Goal: Task Accomplishment & Management: Manage account settings

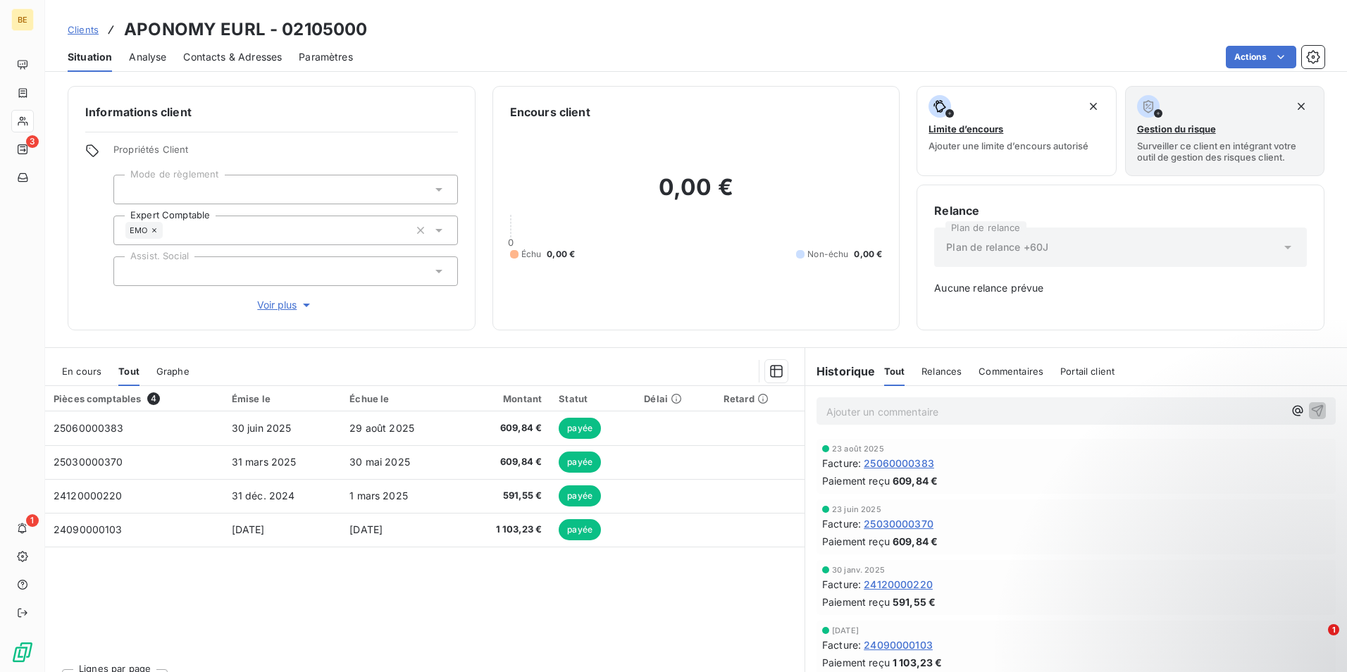
click at [87, 27] on span "Clients" at bounding box center [83, 29] width 31 height 11
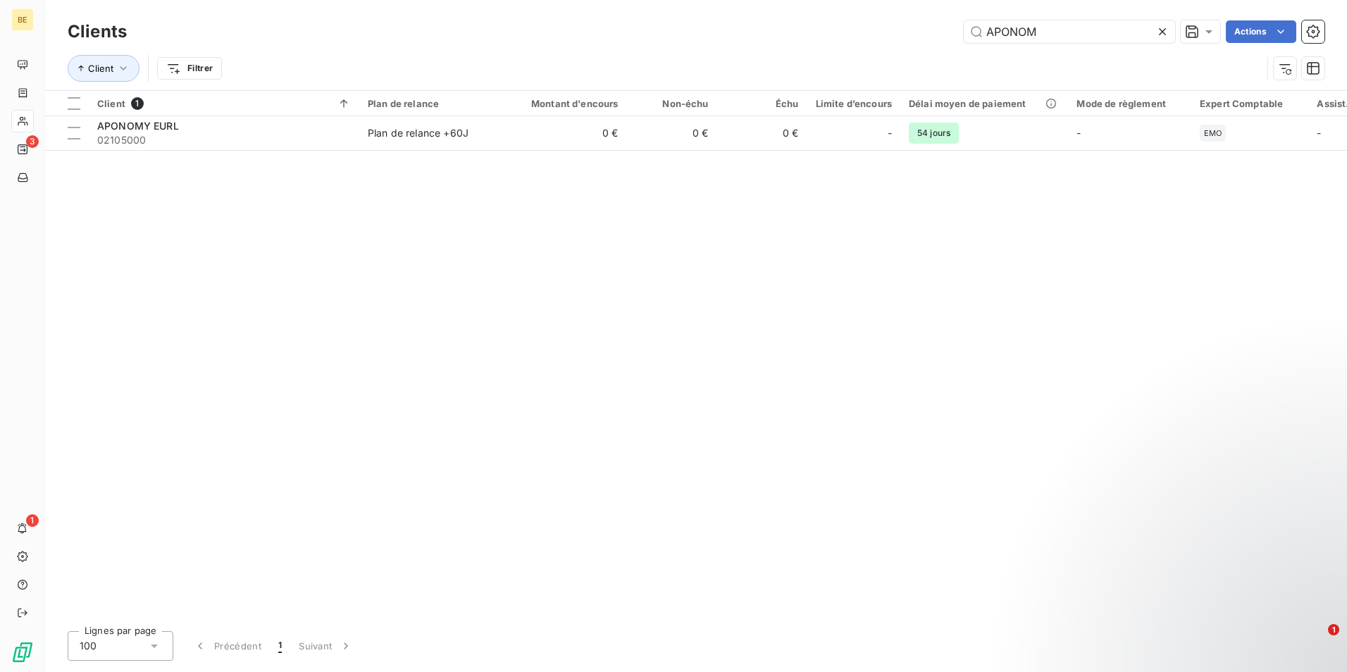
drag, startPoint x: 1072, startPoint y: 27, endPoint x: 947, endPoint y: 31, distance: 125.5
click at [946, 28] on div "APONOM Actions" at bounding box center [734, 31] width 1181 height 23
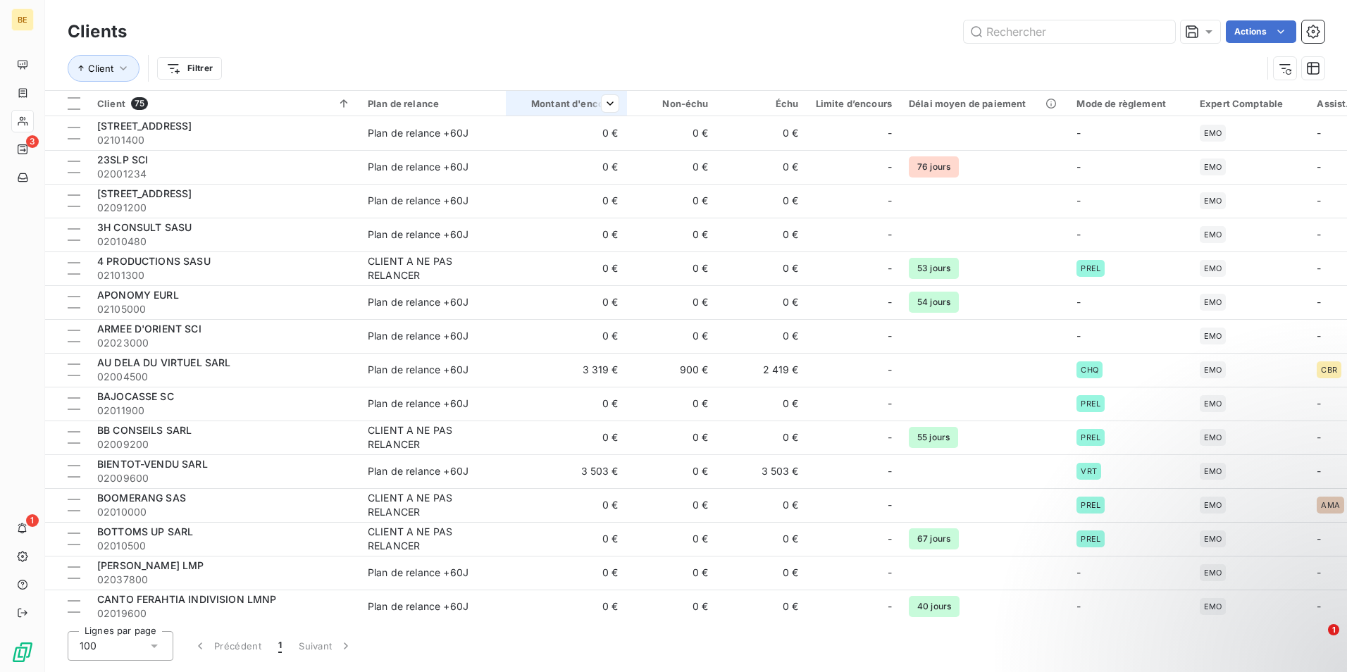
click at [588, 101] on div "Montant d'encours" at bounding box center [566, 103] width 104 height 11
click at [573, 132] on span "Trier par ordre croissant" at bounding box center [536, 133] width 113 height 14
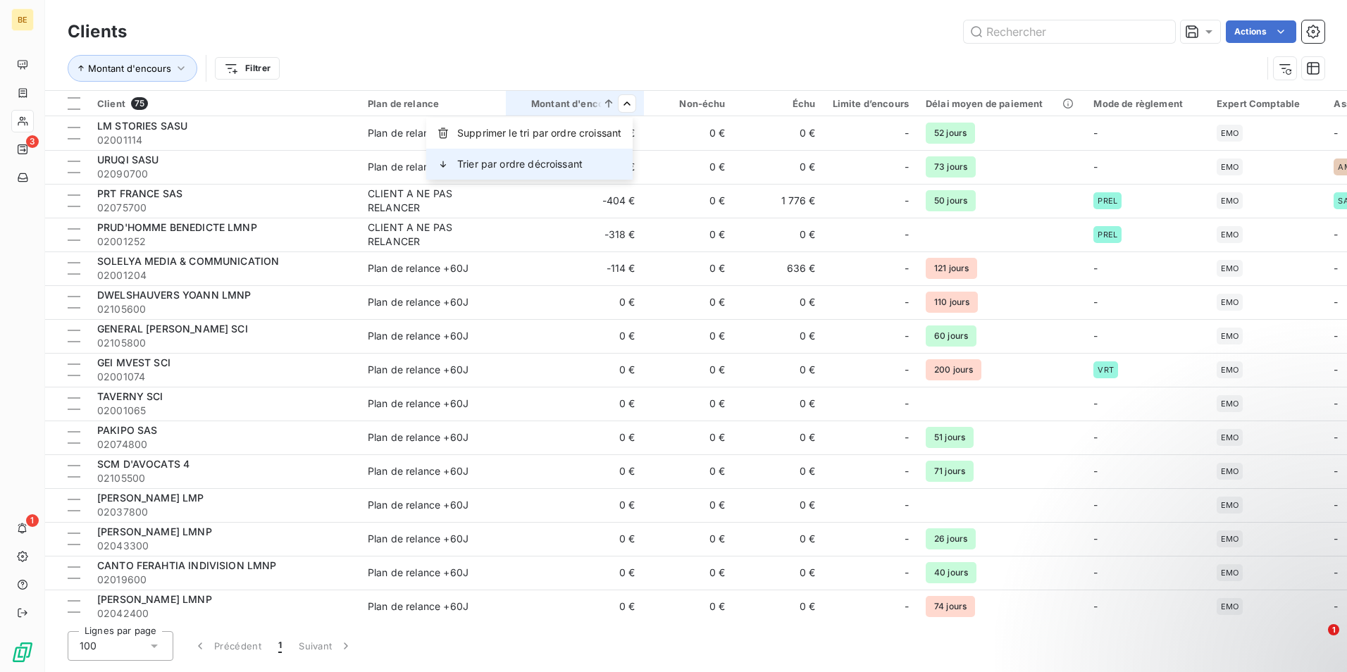
click at [485, 161] on span "Trier par ordre décroissant" at bounding box center [519, 164] width 125 height 14
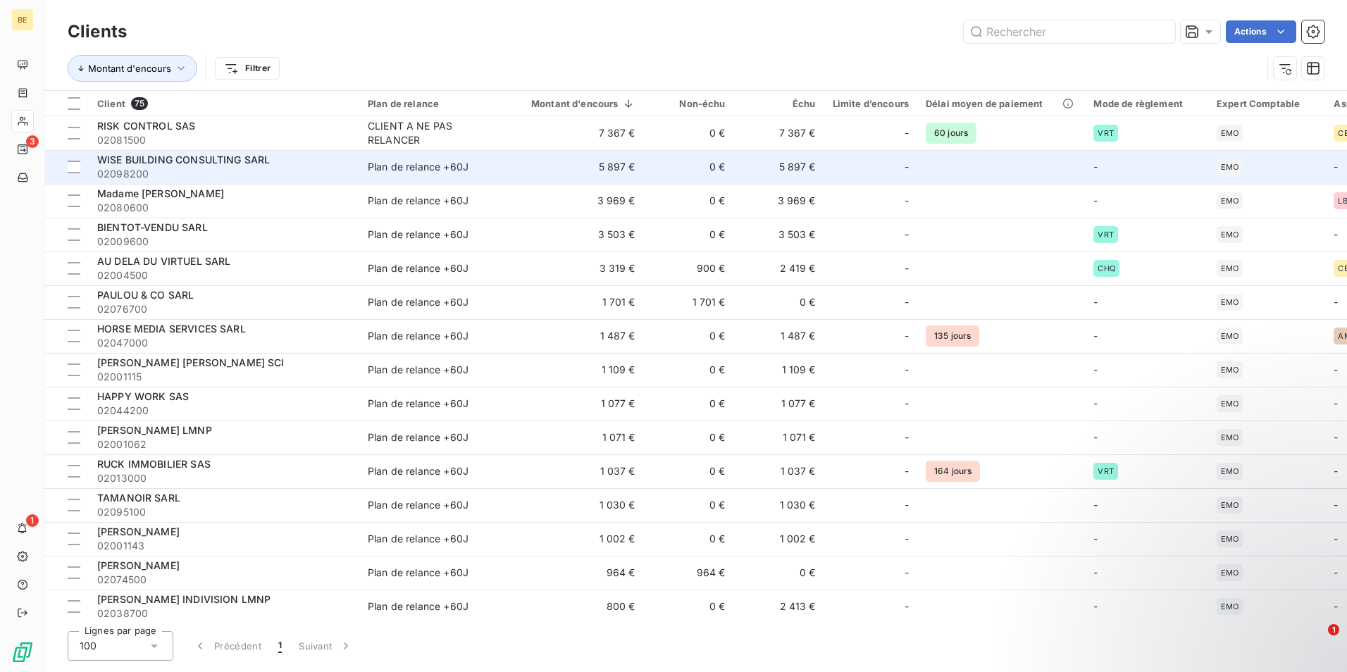
click at [614, 169] on td "5 897 €" at bounding box center [575, 167] width 138 height 34
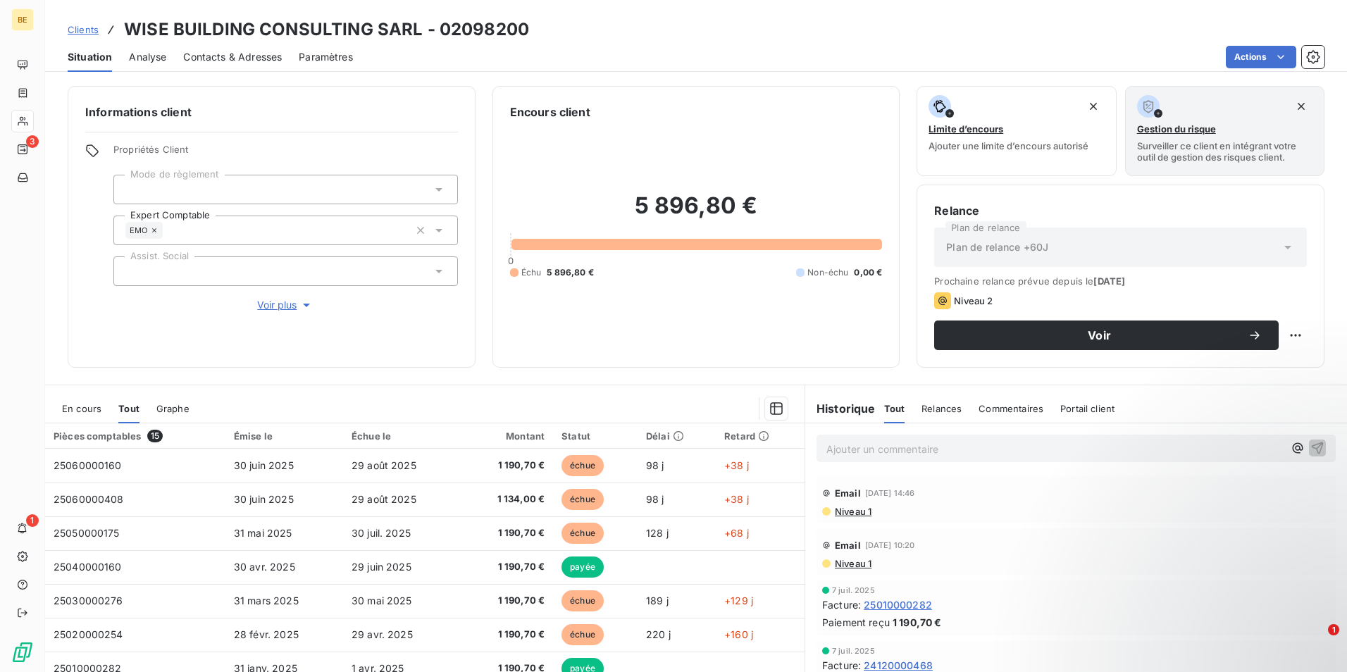
click at [1012, 408] on span "Commentaires" at bounding box center [1011, 408] width 65 height 11
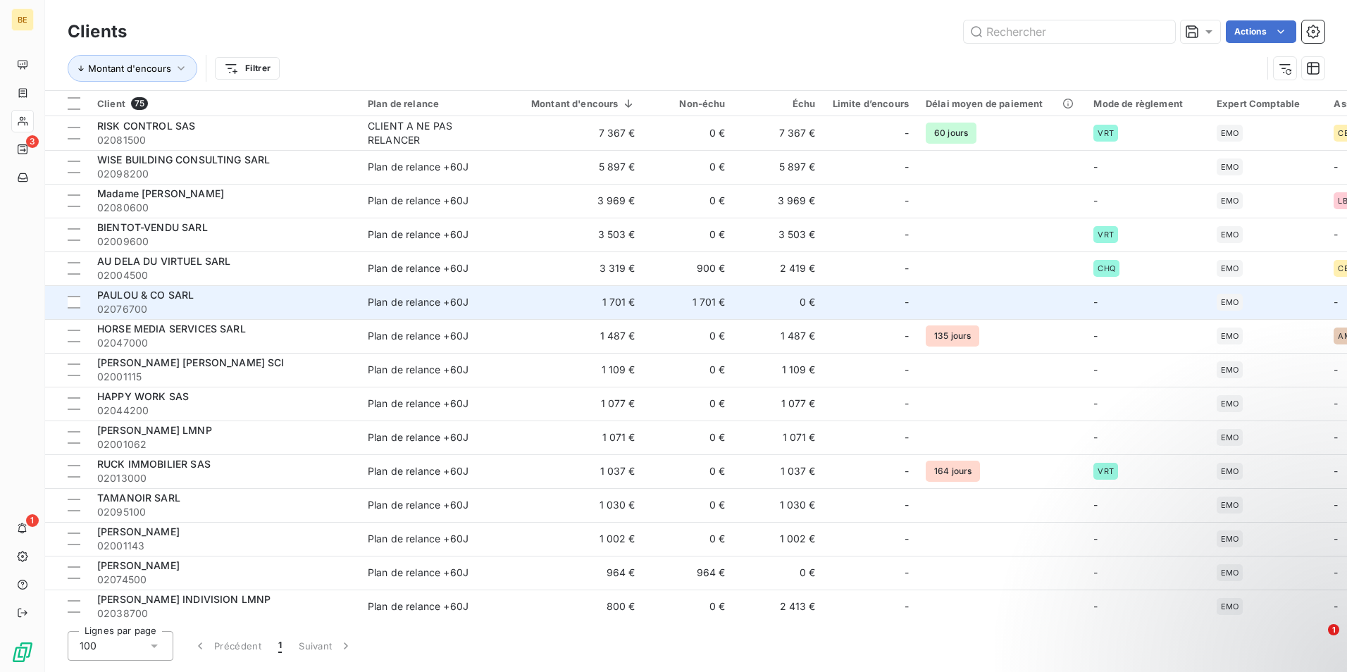
click at [615, 304] on td "1 701 €" at bounding box center [575, 302] width 138 height 34
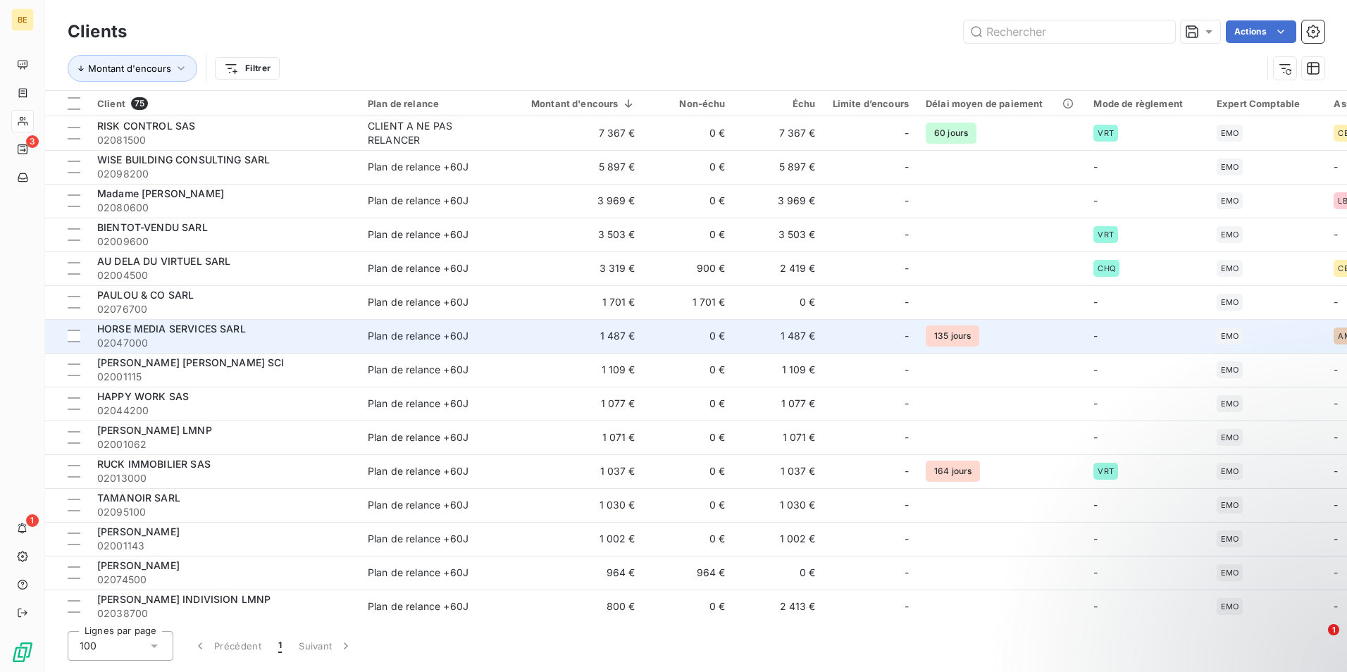
click at [619, 337] on td "1 487 €" at bounding box center [575, 336] width 138 height 34
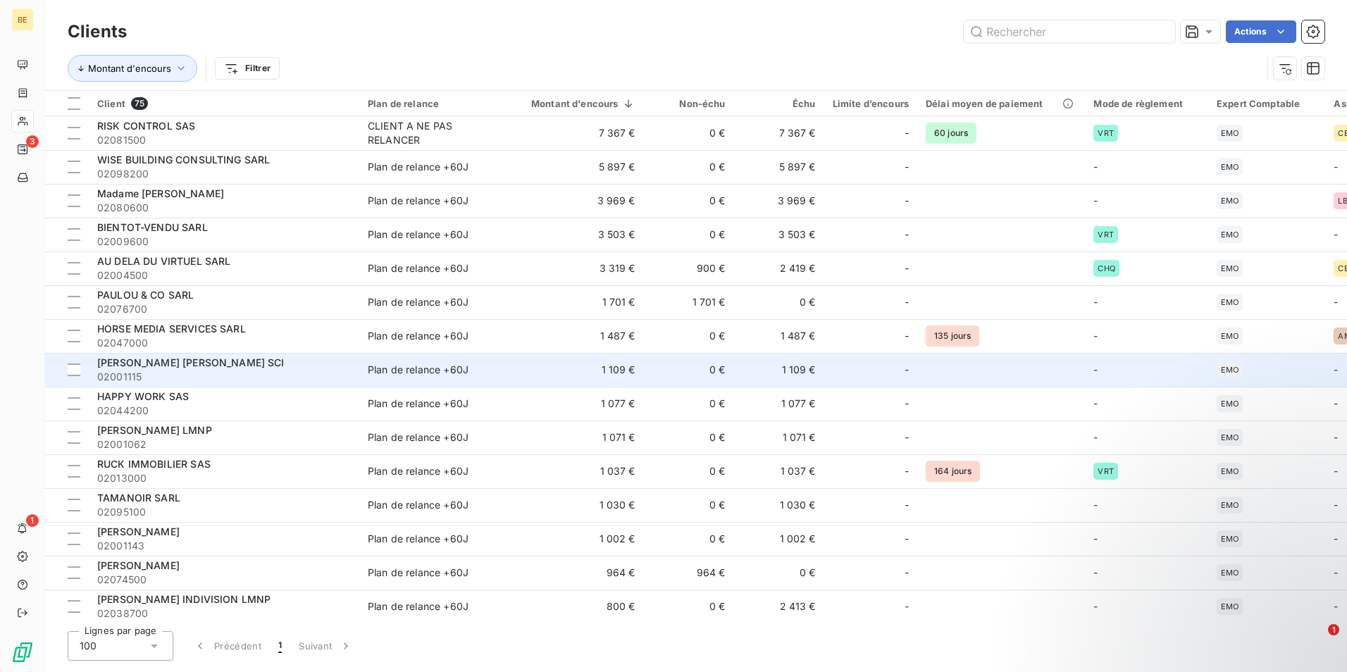
click at [190, 359] on span "[PERSON_NAME] [PERSON_NAME] SCI" at bounding box center [190, 362] width 187 height 12
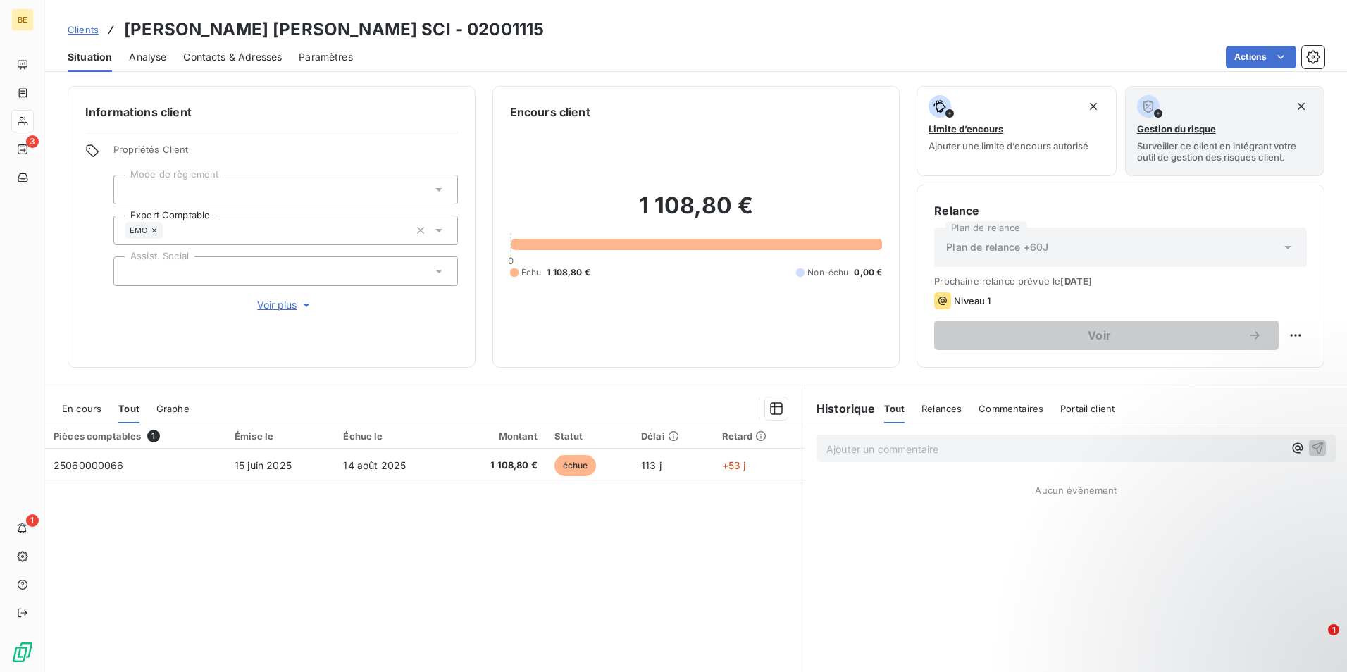
click at [993, 406] on span "Commentaires" at bounding box center [1011, 408] width 65 height 11
click at [840, 413] on h6 "Historique" at bounding box center [840, 408] width 70 height 17
click at [941, 406] on span "Relances" at bounding box center [940, 408] width 40 height 11
click at [511, 566] on div "Pièces comptables 1 Émise le Échue le Montant Statut Délai Retard 25060000066 1…" at bounding box center [424, 558] width 759 height 271
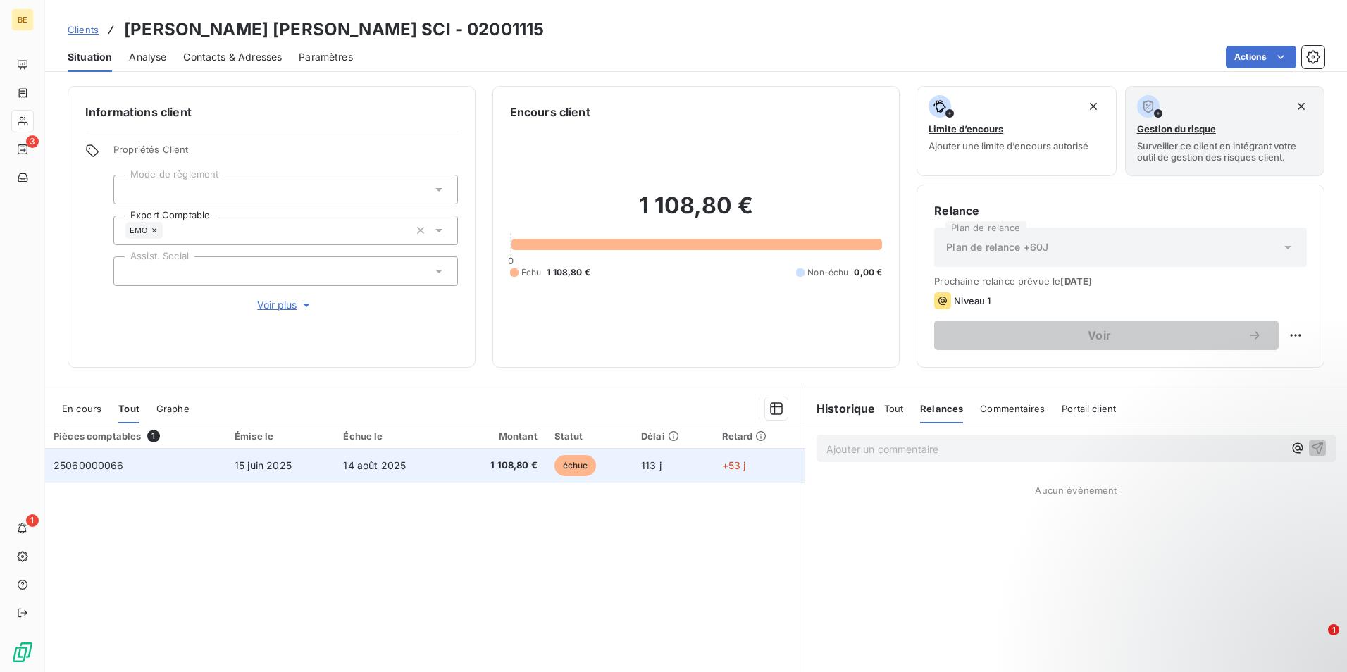
click at [185, 466] on td "25060000066" at bounding box center [135, 466] width 181 height 34
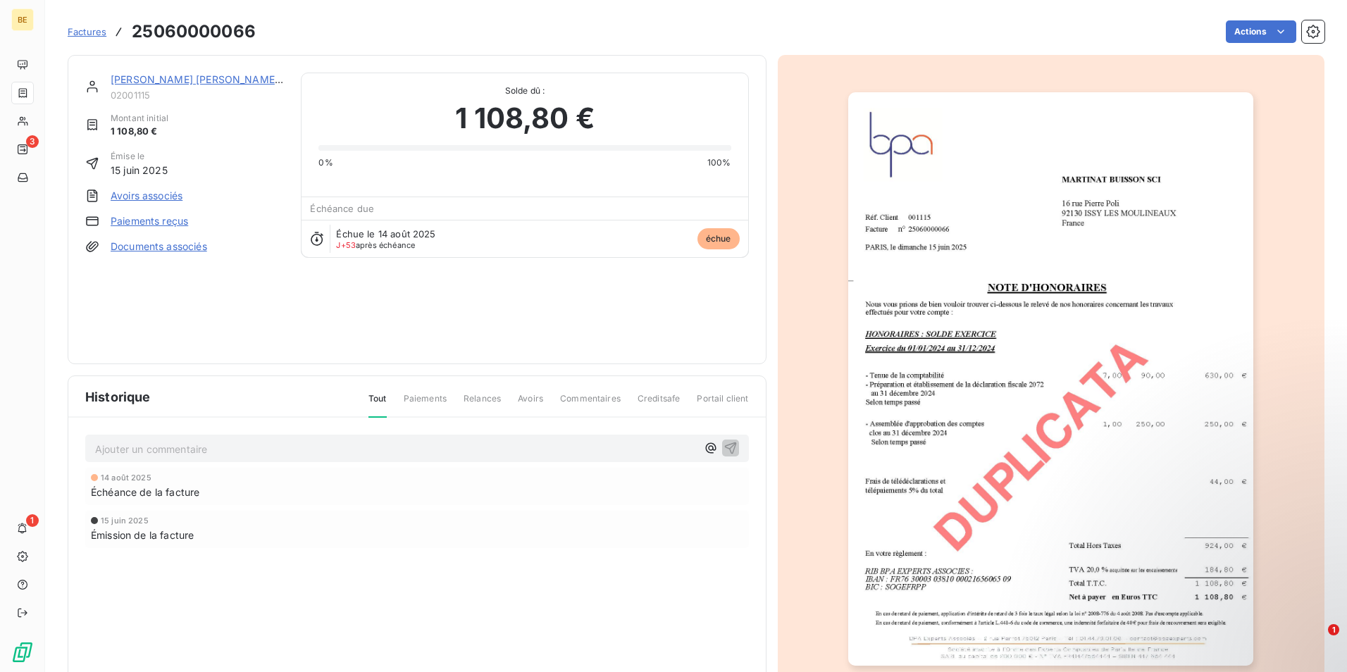
click at [1122, 382] on img "button" at bounding box center [1050, 378] width 405 height 573
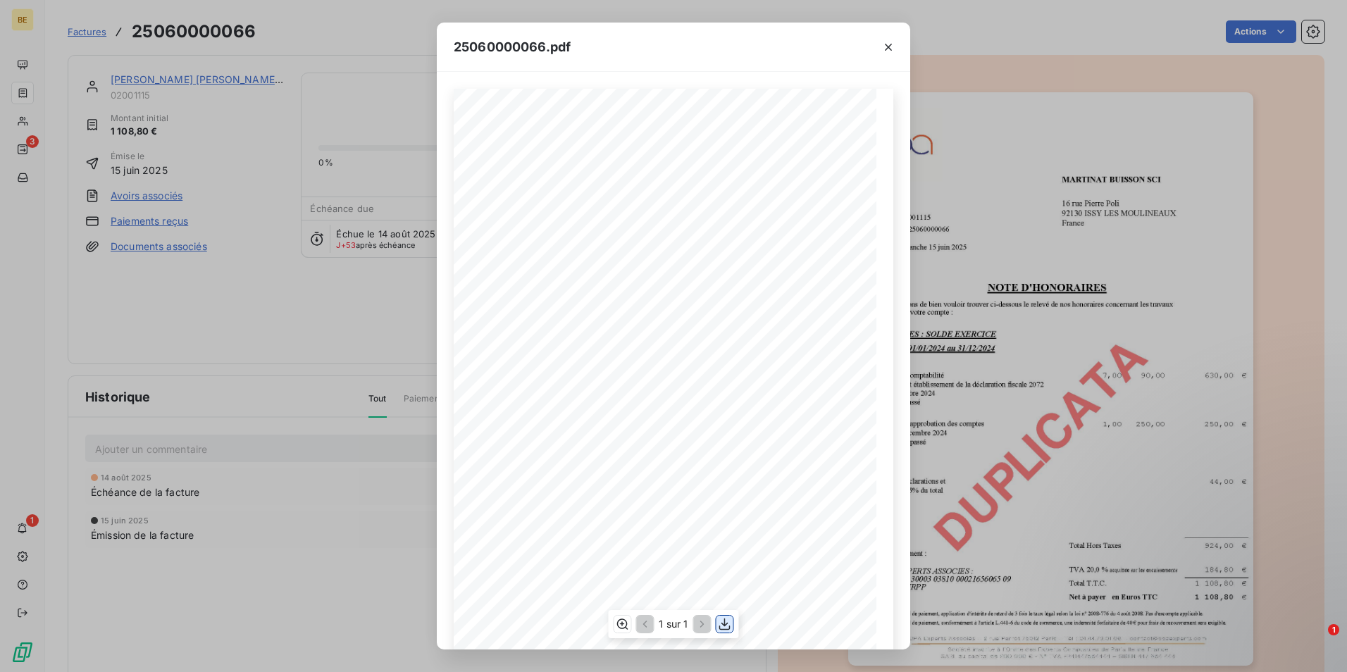
click at [724, 627] on icon "button" at bounding box center [725, 624] width 14 height 14
click at [893, 44] on icon "button" at bounding box center [888, 47] width 14 height 14
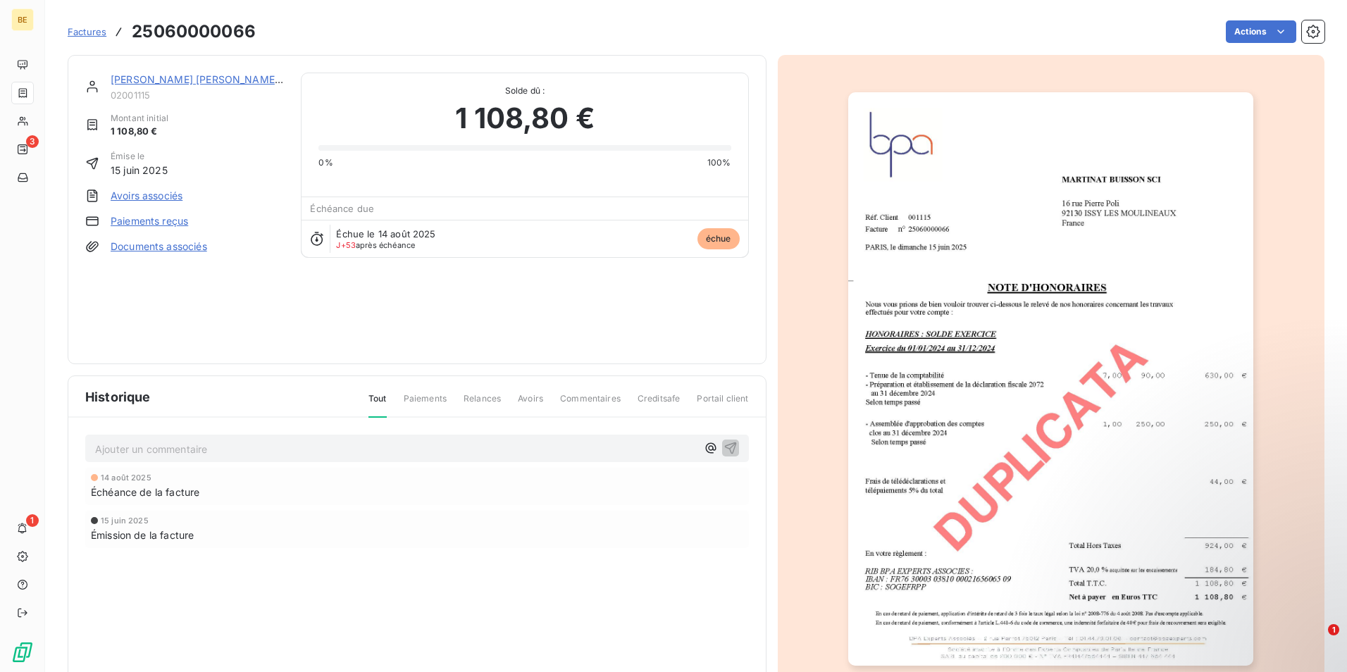
click at [478, 401] on span "Relances" at bounding box center [482, 404] width 37 height 24
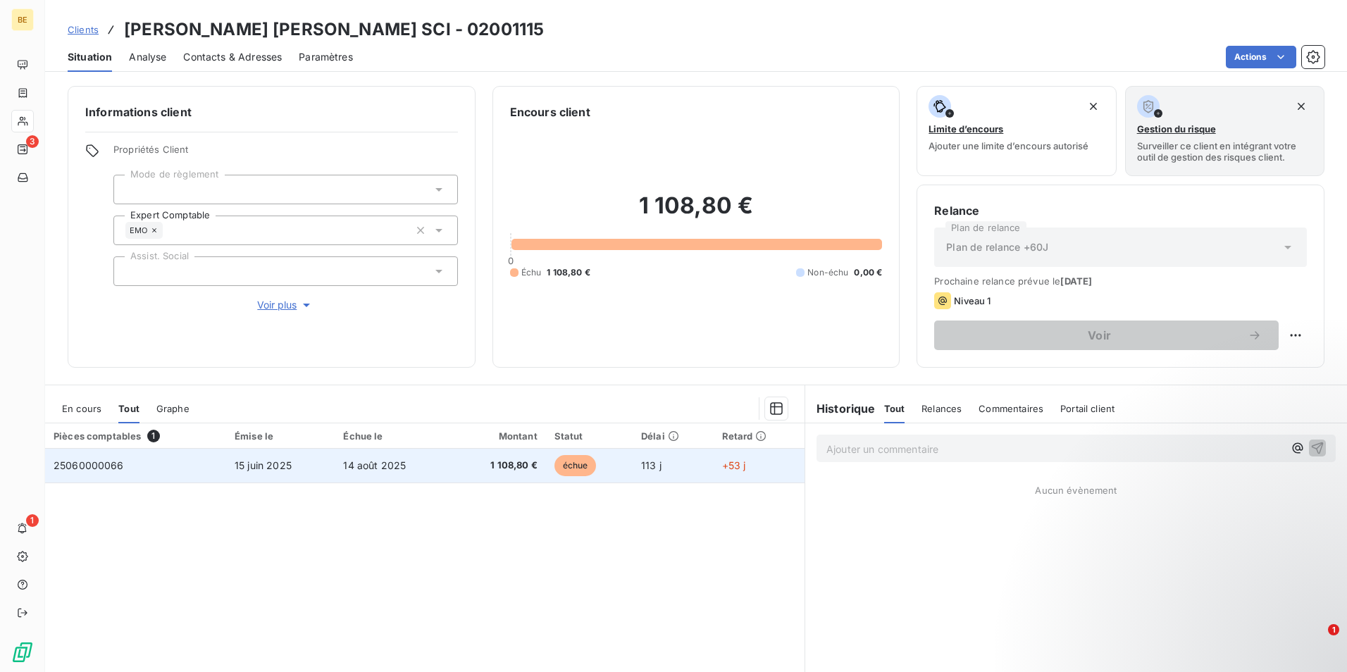
click at [187, 470] on td "25060000066" at bounding box center [135, 466] width 181 height 34
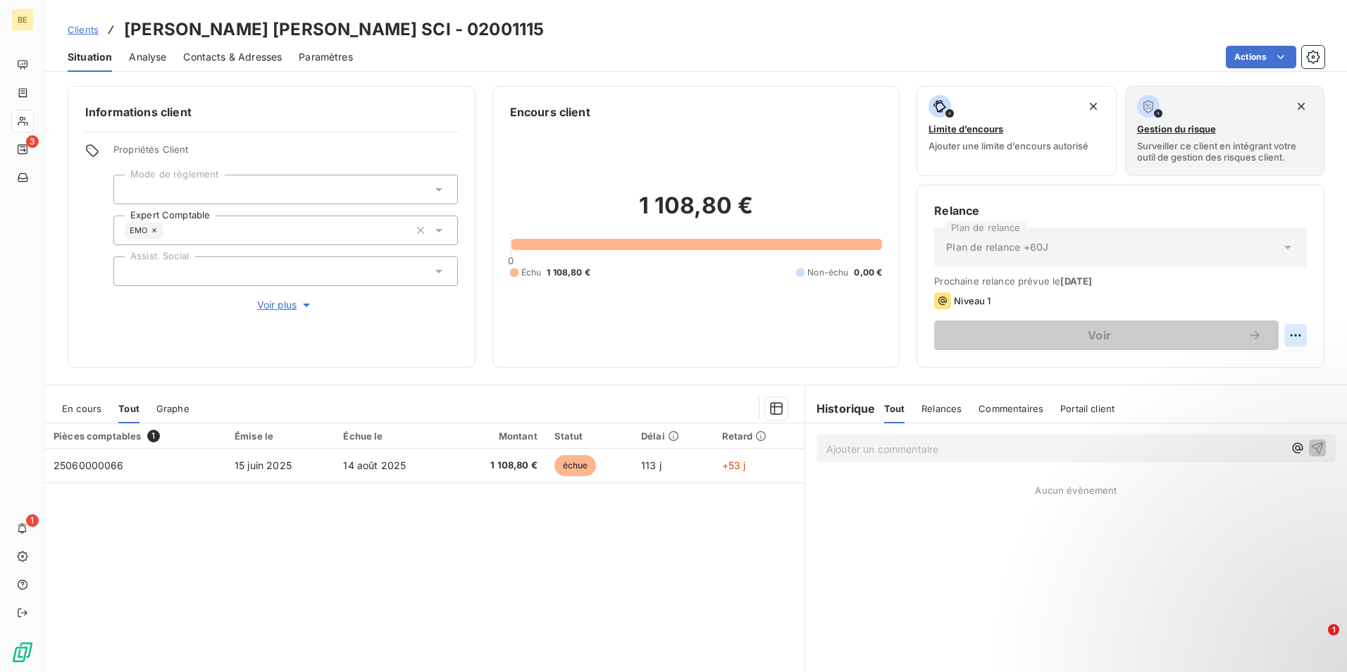
click at [1287, 333] on html "BE 3 1 Clients [PERSON_NAME] [PERSON_NAME] SCI - 02001115 Situation Analyse Con…" at bounding box center [673, 336] width 1347 height 672
click at [1091, 337] on html "BE 3 1 Clients [PERSON_NAME] [PERSON_NAME] SCI - 02001115 Situation Analyse Con…" at bounding box center [673, 336] width 1347 height 672
click at [79, 409] on html "BE 3 1 Clients [PERSON_NAME] [PERSON_NAME] SCI - 02001115 Situation Analyse Con…" at bounding box center [673, 336] width 1347 height 672
click at [79, 409] on span "En cours" at bounding box center [81, 408] width 39 height 11
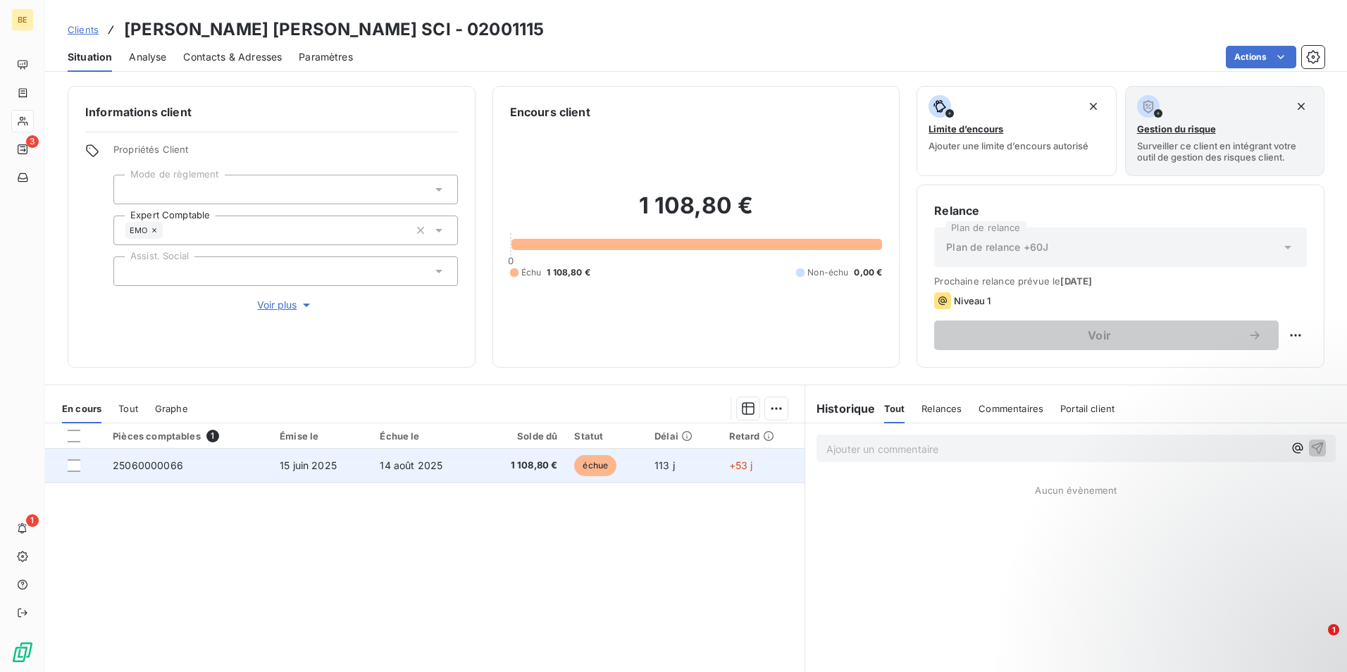
drag, startPoint x: 75, startPoint y: 464, endPoint x: 93, endPoint y: 464, distance: 18.3
click at [75, 464] on div at bounding box center [74, 465] width 13 height 13
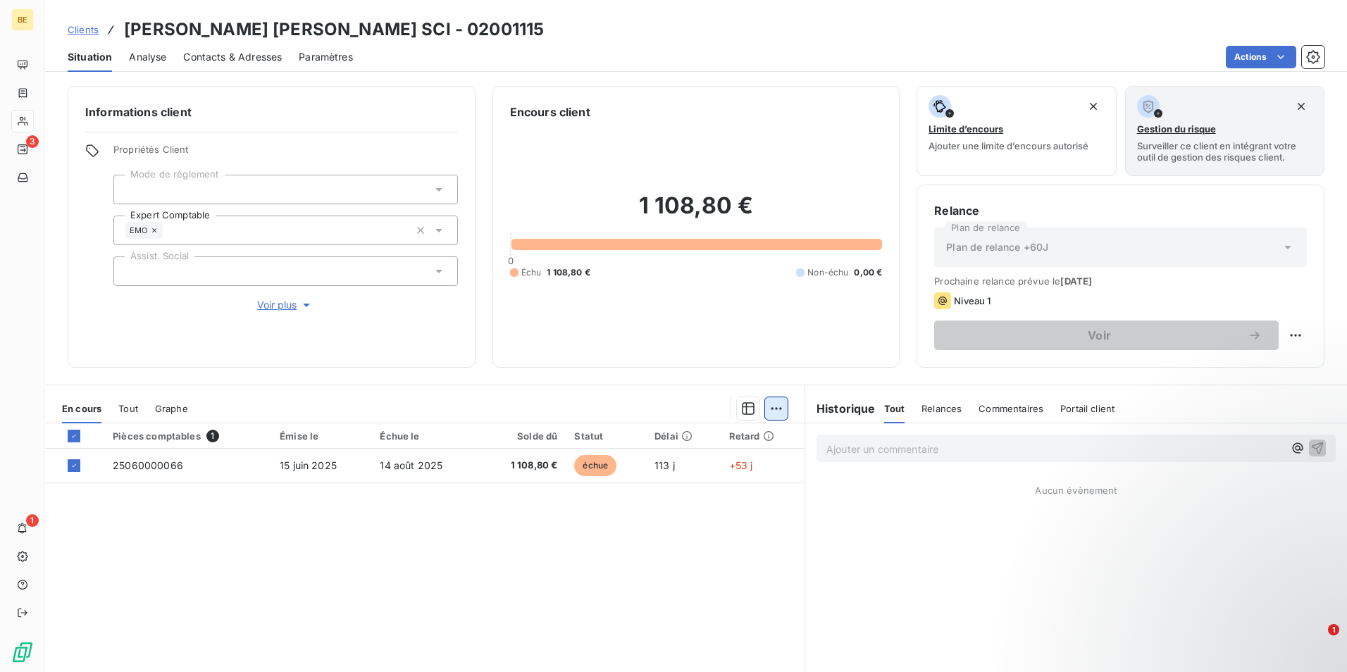
click at [772, 406] on html "BE 3 1 Clients [PERSON_NAME] [PERSON_NAME] SCI - 02001115 Situation Analyse Con…" at bounding box center [673, 336] width 1347 height 672
drag, startPoint x: 728, startPoint y: 619, endPoint x: 740, endPoint y: 597, distance: 24.0
click at [728, 619] on html "BE 3 1 Clients [PERSON_NAME] [PERSON_NAME] SCI - 02001115 Situation Analyse Con…" at bounding box center [673, 336] width 1347 height 672
drag, startPoint x: 1278, startPoint y: 247, endPoint x: 1250, endPoint y: 246, distance: 27.5
click at [1284, 247] on icon at bounding box center [1287, 248] width 7 height 4
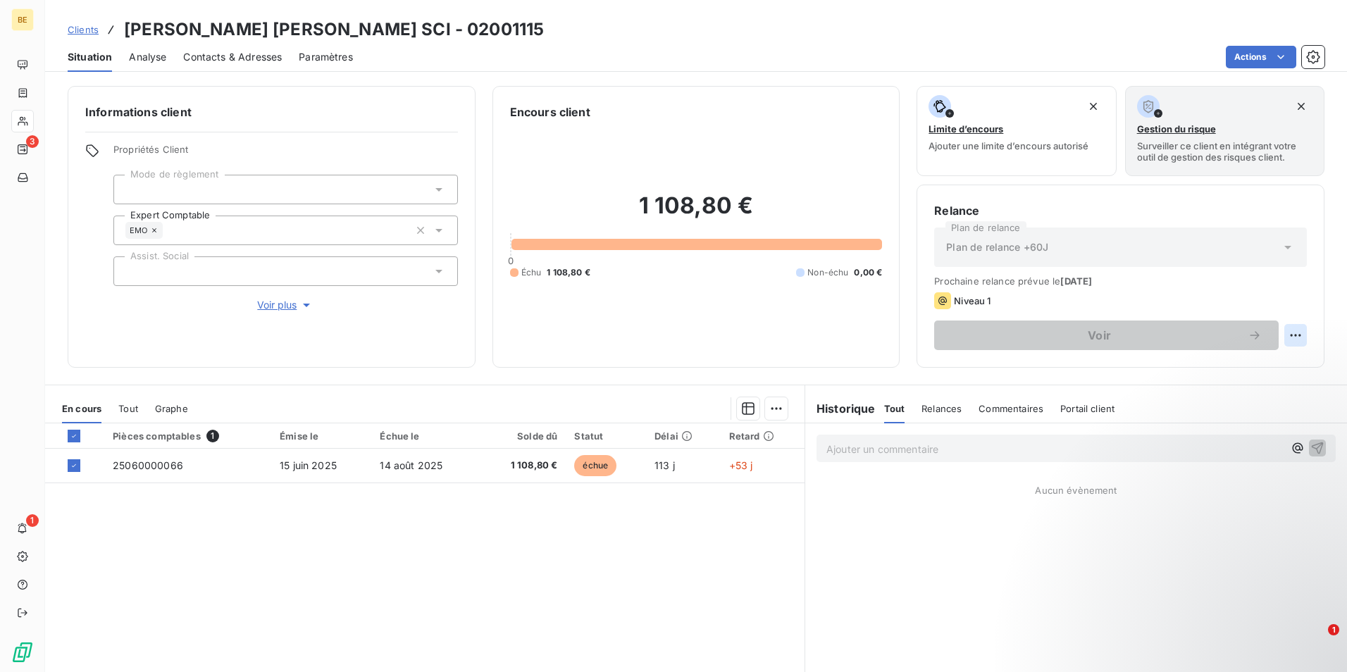
click at [1286, 333] on html "BE 3 1 Clients [PERSON_NAME] [PERSON_NAME] SCI - 02001115 Situation Analyse Con…" at bounding box center [673, 336] width 1347 height 672
click at [1226, 365] on div "Replanifier cette action" at bounding box center [1227, 366] width 126 height 23
select select "9"
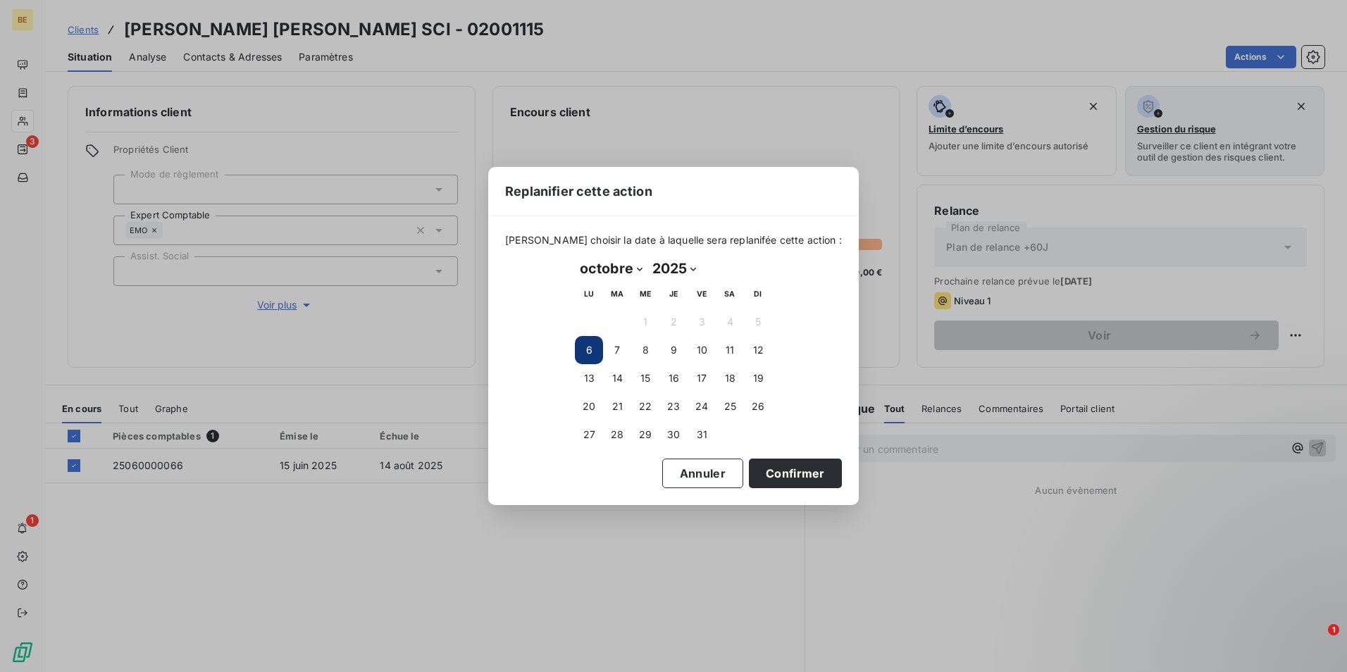
click at [586, 350] on button "6" at bounding box center [589, 350] width 28 height 28
click at [772, 473] on button "Confirmer" at bounding box center [795, 474] width 93 height 30
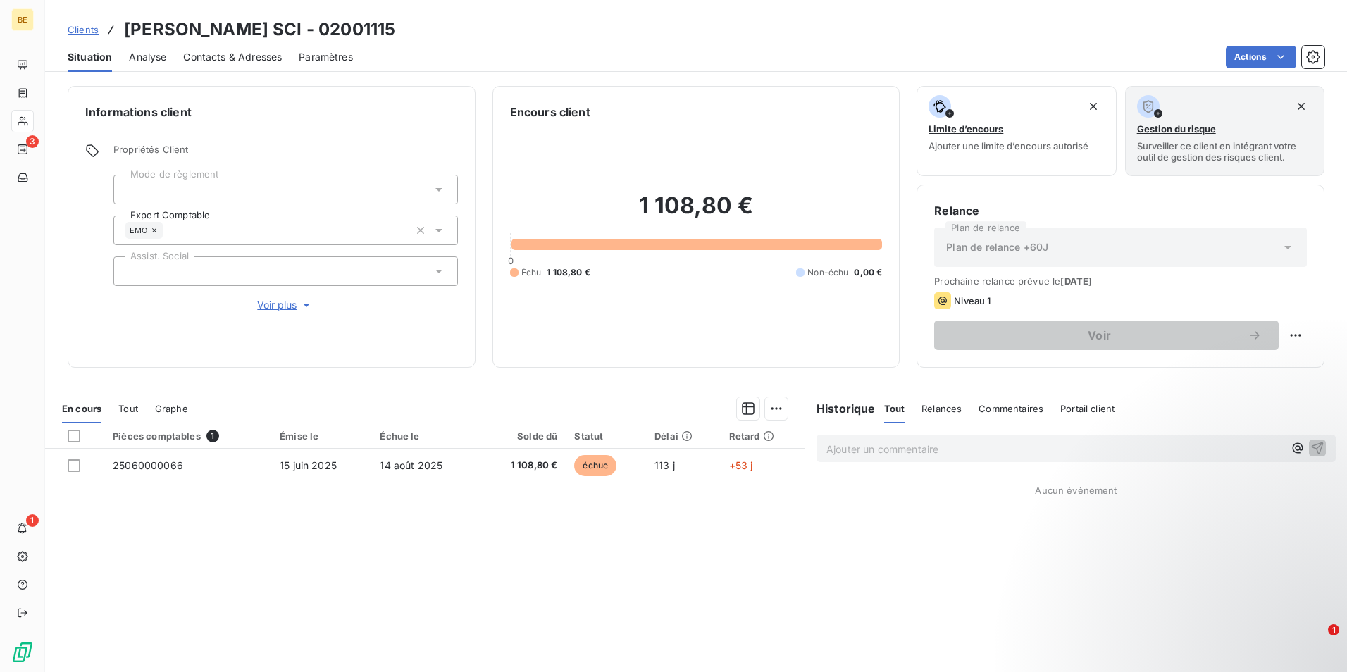
click at [924, 414] on span "Relances" at bounding box center [941, 408] width 40 height 11
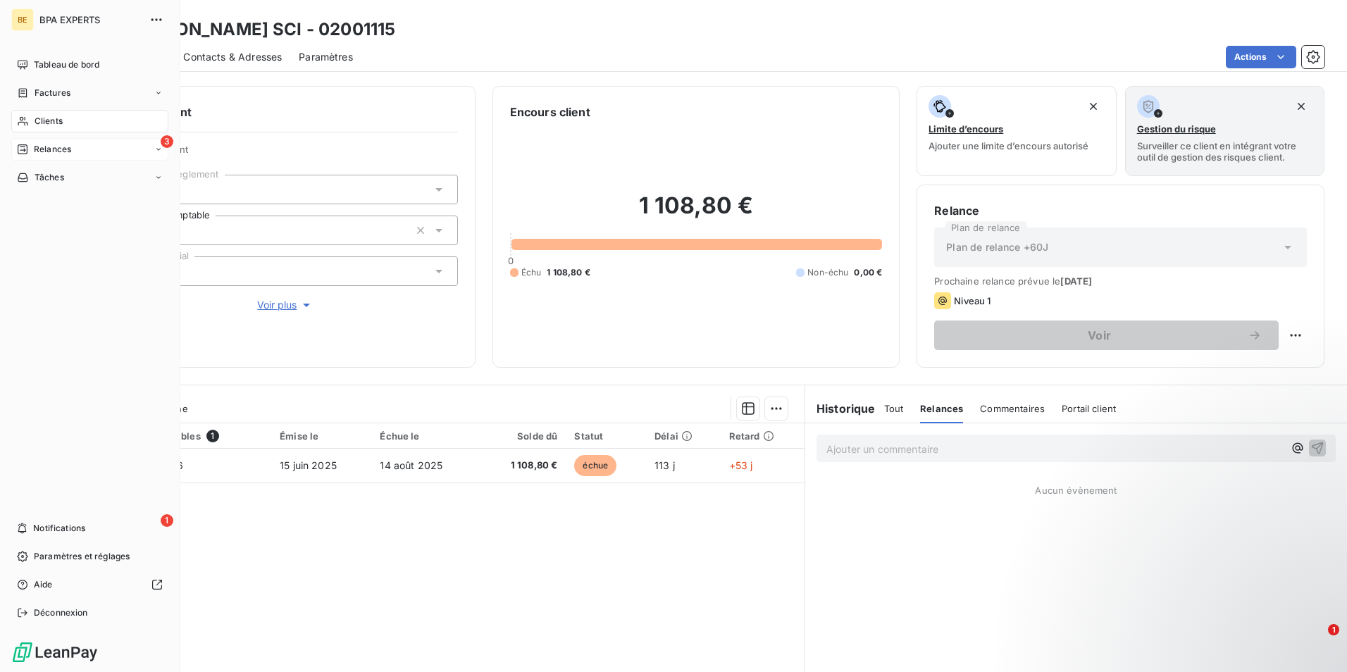
drag, startPoint x: 35, startPoint y: 146, endPoint x: 68, endPoint y: 144, distance: 32.4
click at [36, 146] on span "Relances" at bounding box center [52, 149] width 37 height 13
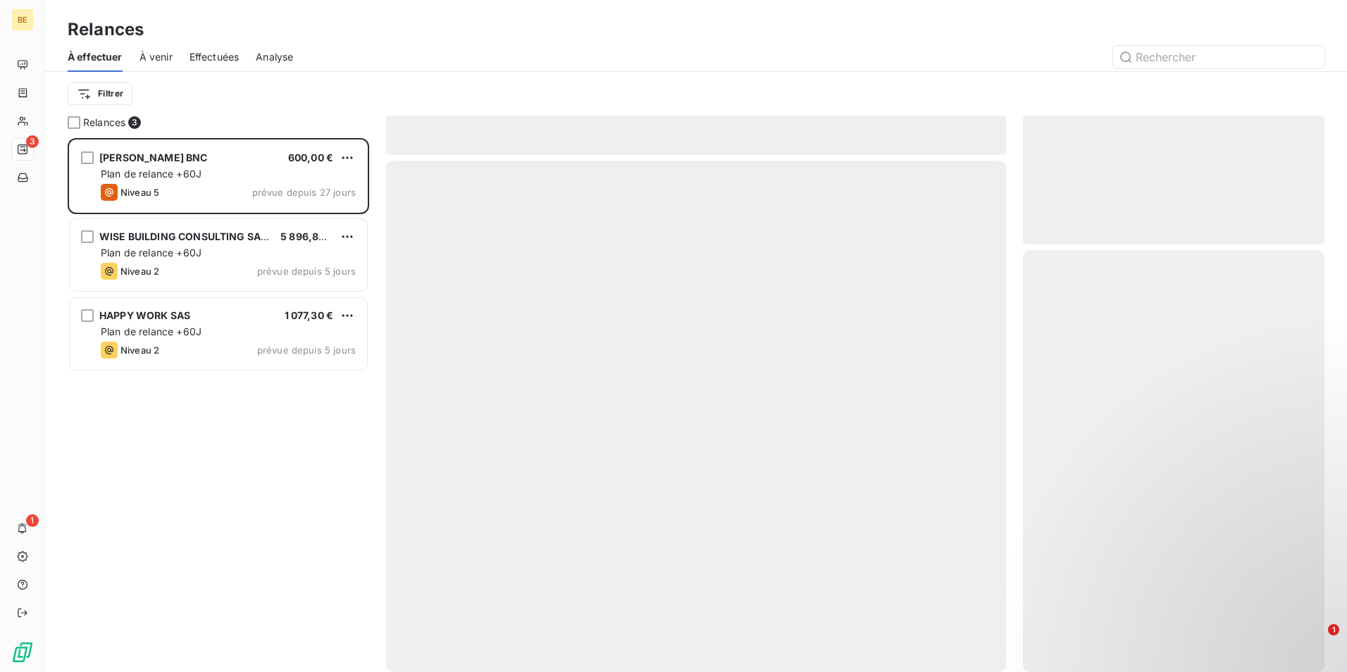
scroll to position [523, 291]
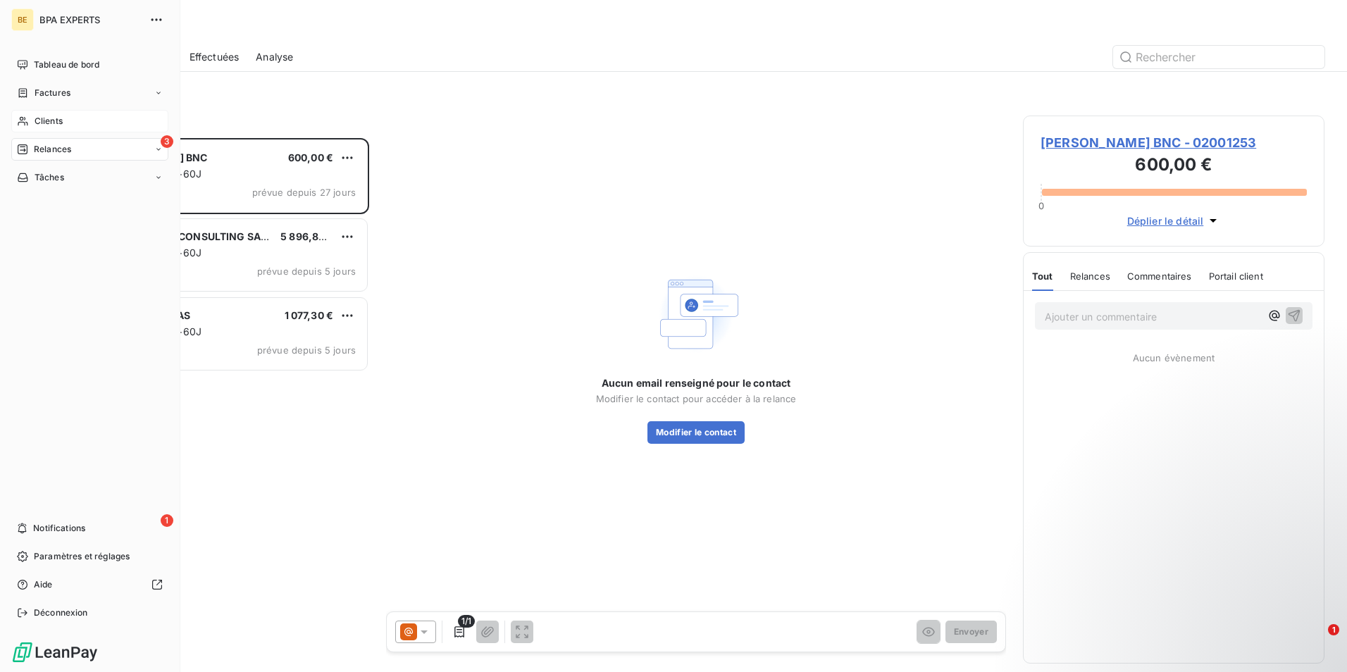
click at [50, 123] on span "Clients" at bounding box center [49, 121] width 28 height 13
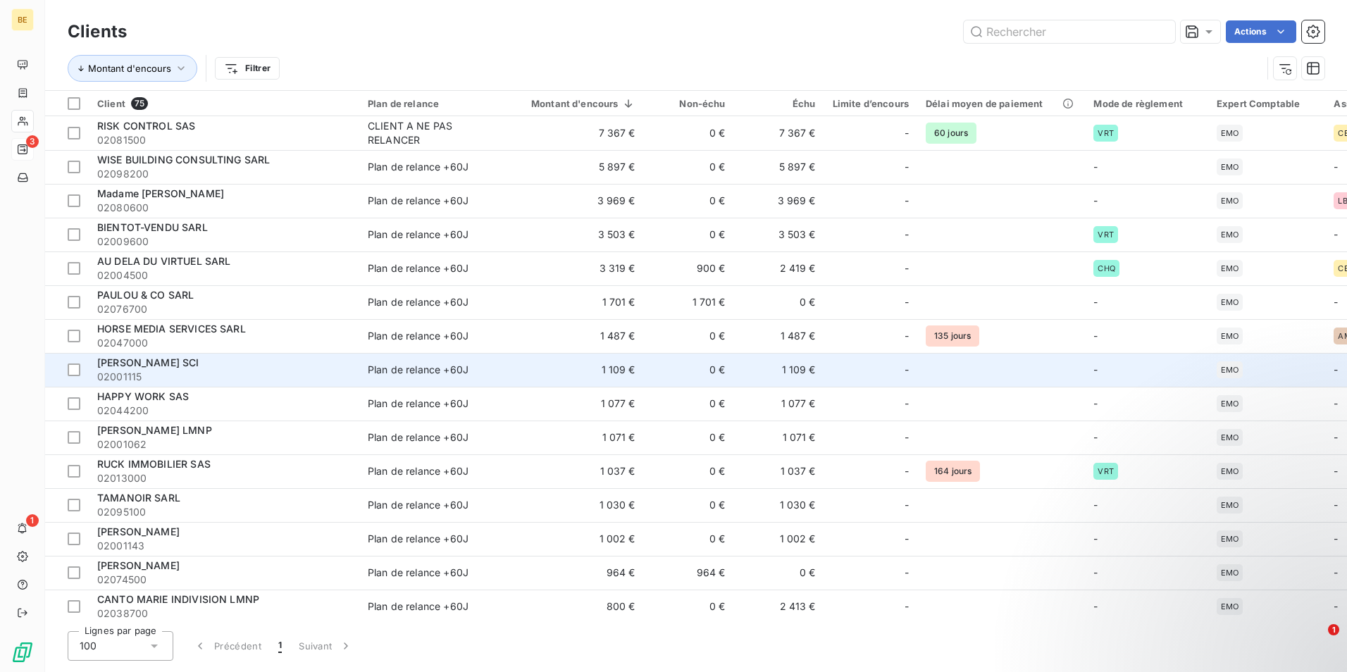
click at [621, 369] on td "1 109 €" at bounding box center [575, 370] width 138 height 34
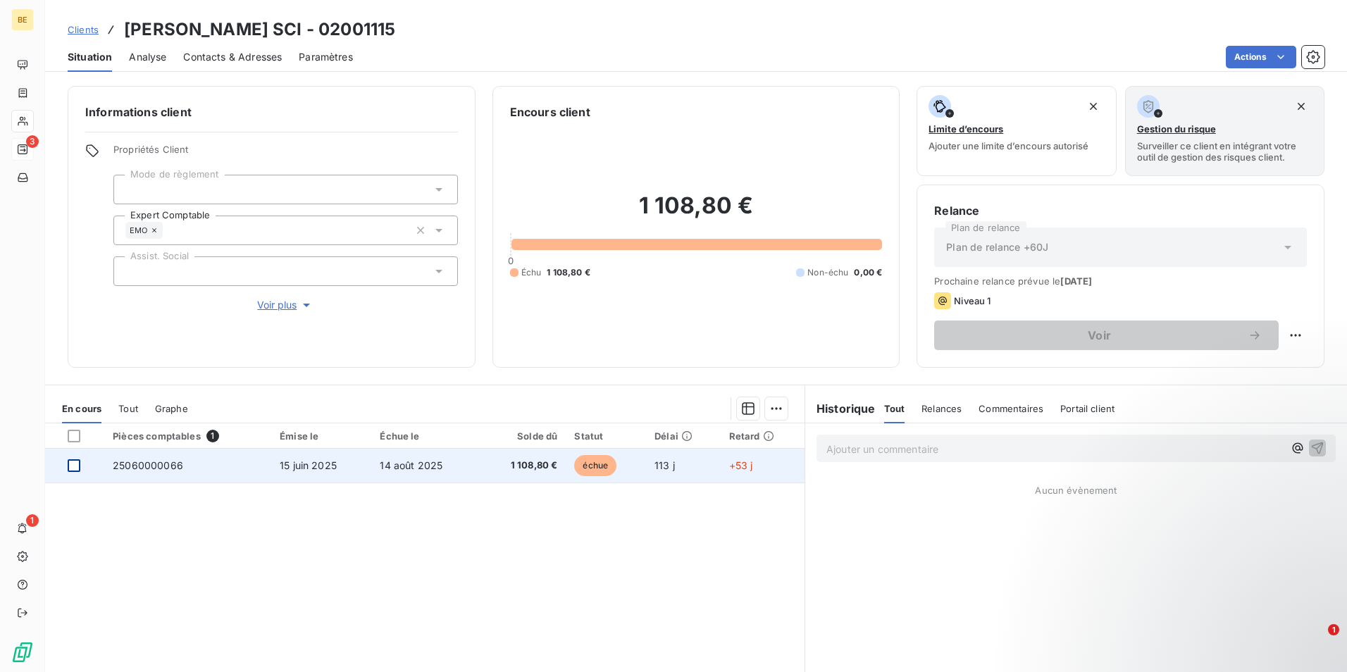
click at [73, 468] on div at bounding box center [74, 465] width 13 height 13
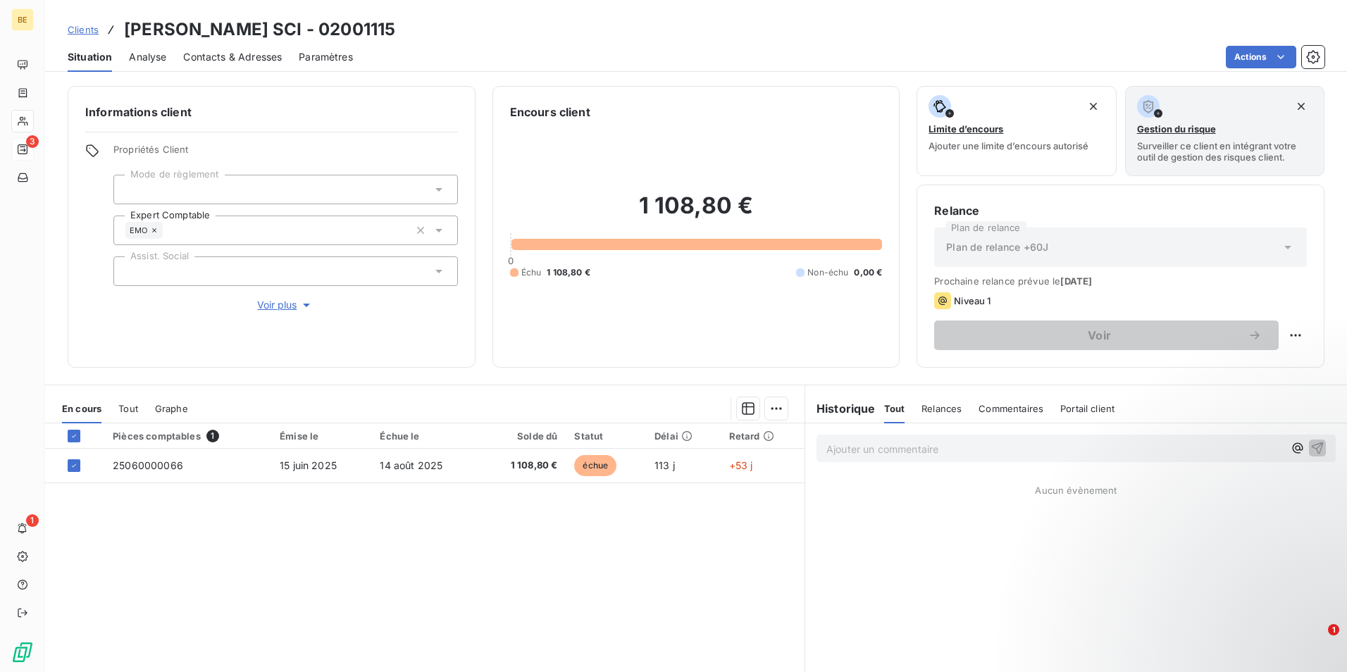
click at [149, 56] on span "Analyse" at bounding box center [147, 57] width 37 height 14
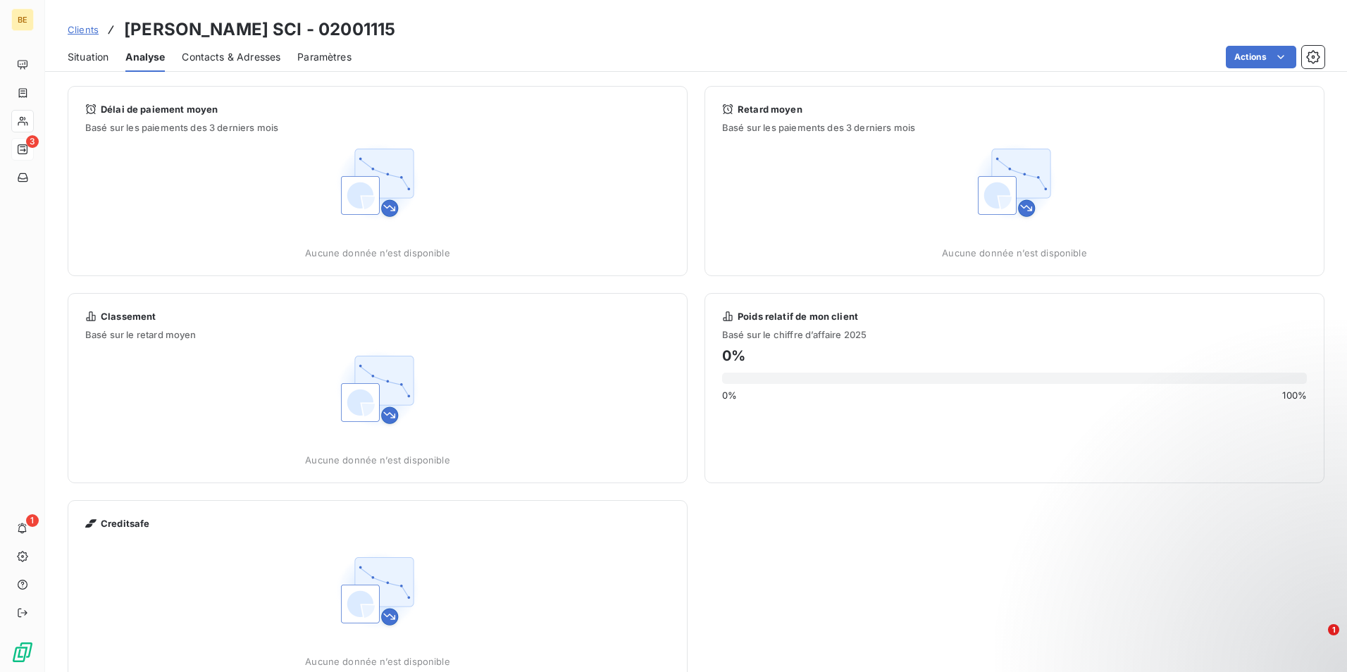
click at [249, 57] on span "Contacts & Adresses" at bounding box center [231, 57] width 99 height 14
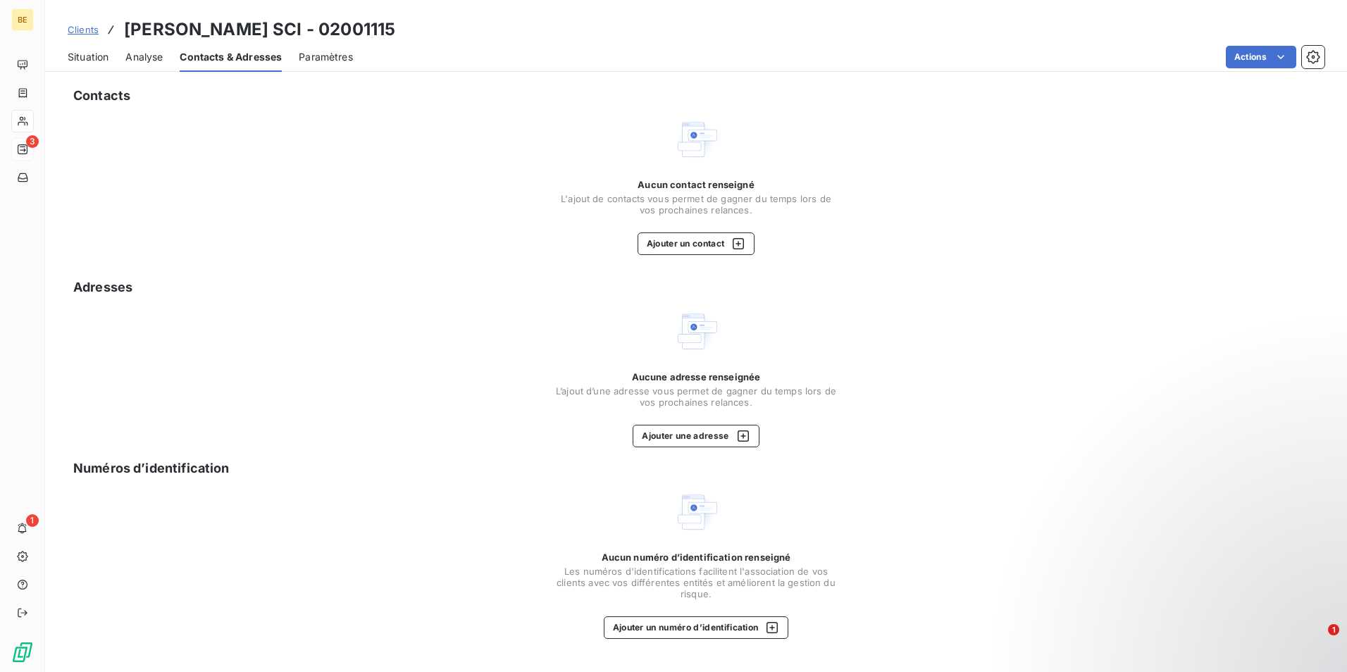
click at [325, 55] on span "Paramètres" at bounding box center [326, 57] width 54 height 14
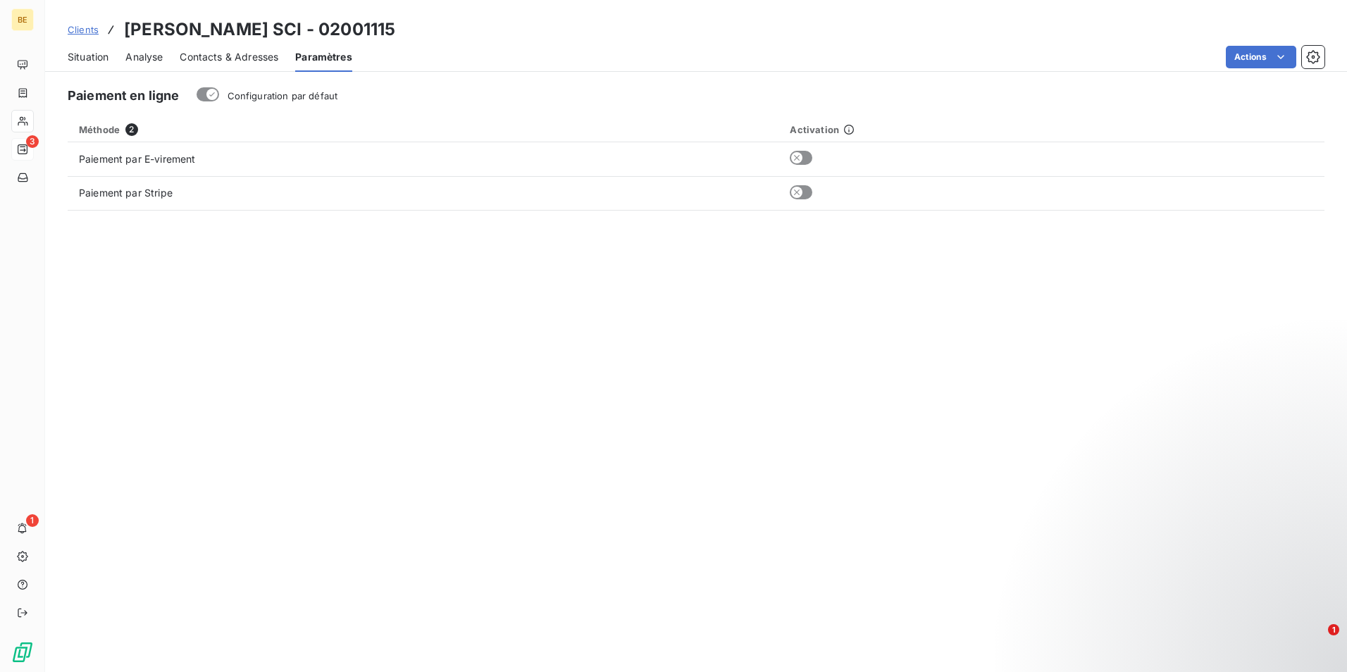
click at [88, 54] on span "Situation" at bounding box center [88, 57] width 41 height 14
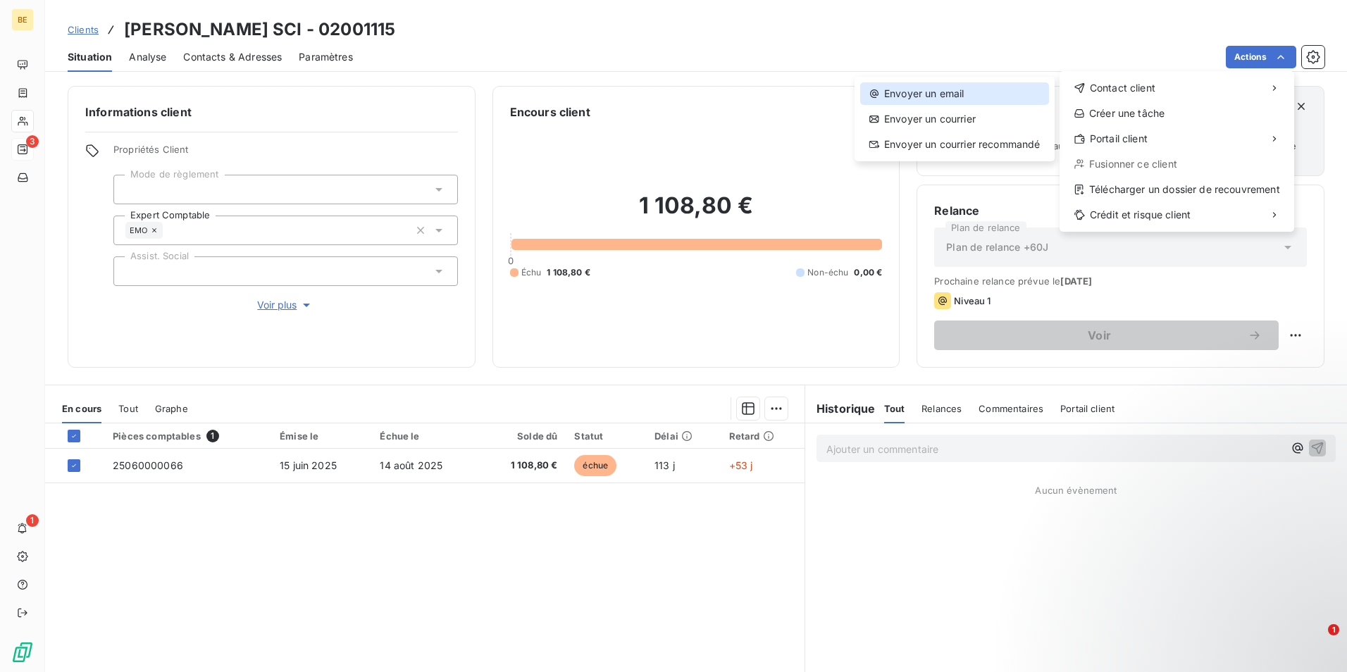
click at [947, 96] on div "Envoyer un email" at bounding box center [954, 93] width 189 height 23
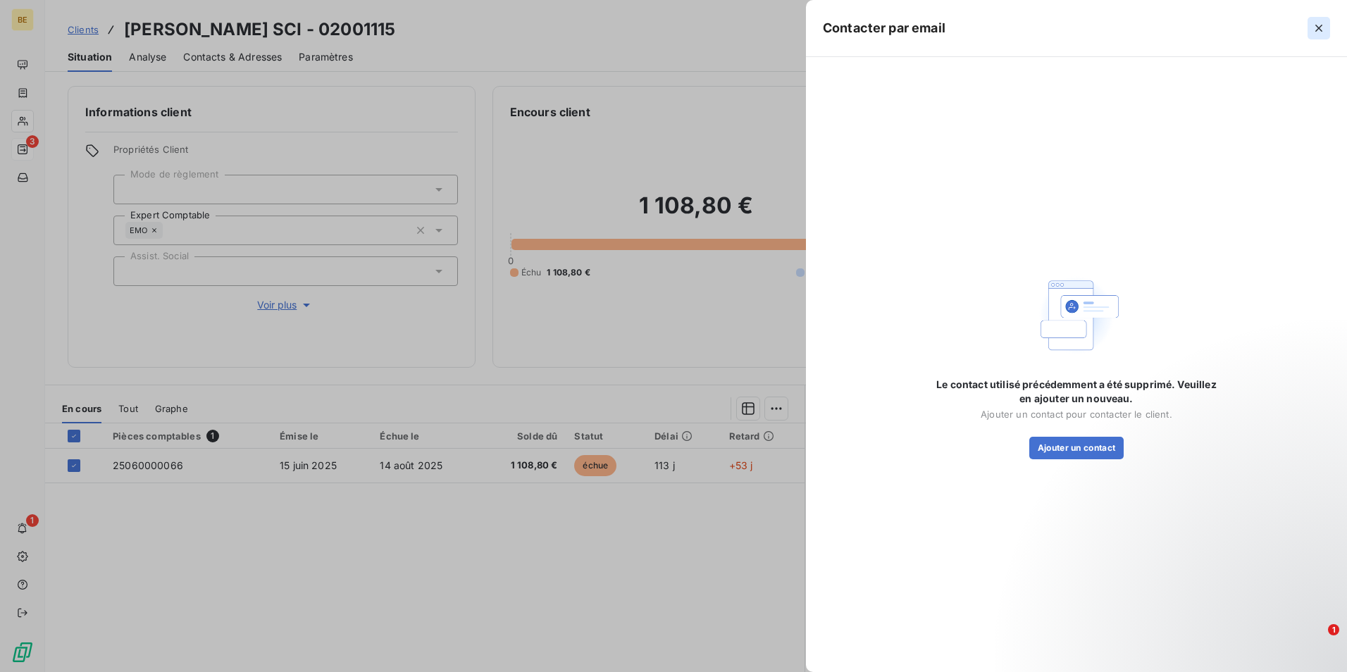
click at [1319, 24] on icon "button" at bounding box center [1319, 28] width 14 height 14
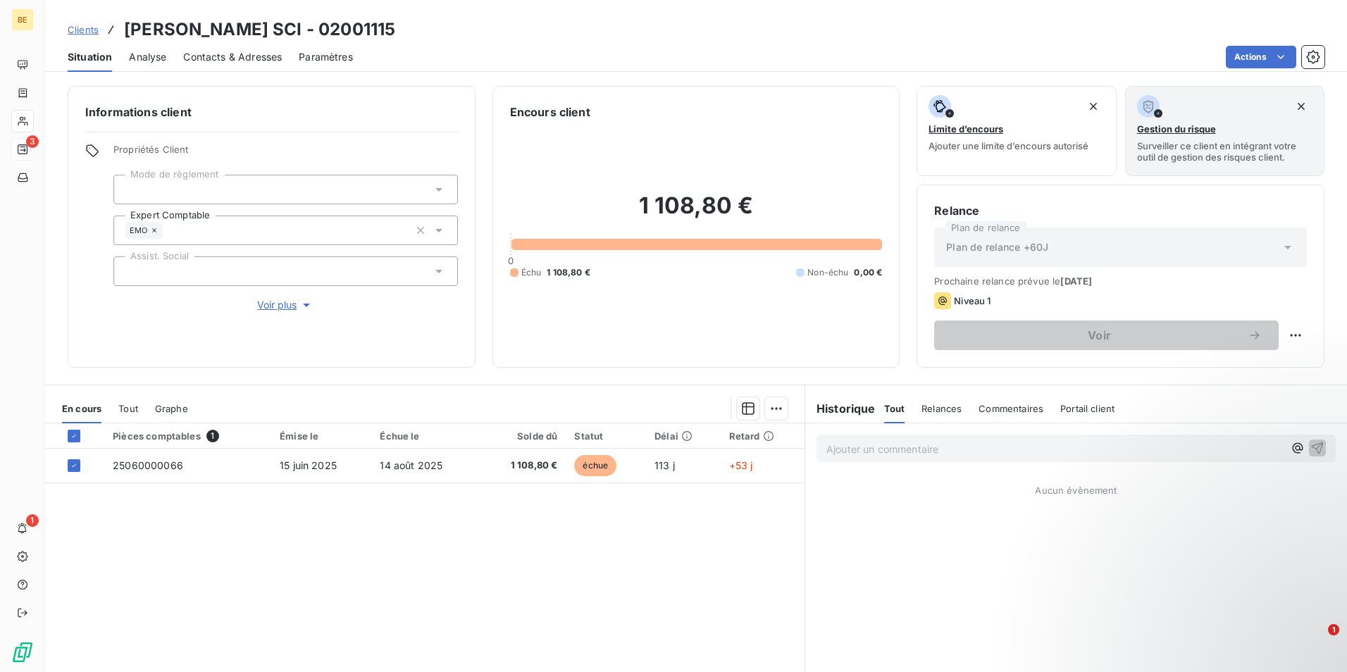
drag, startPoint x: 1004, startPoint y: 405, endPoint x: 952, endPoint y: 385, distance: 55.7
click at [1005, 405] on span "Commentaires" at bounding box center [1011, 408] width 65 height 11
click at [922, 454] on p "Ajouter un commentaire ﻿" at bounding box center [1054, 449] width 457 height 18
click at [1312, 447] on icon "button" at bounding box center [1318, 448] width 12 height 12
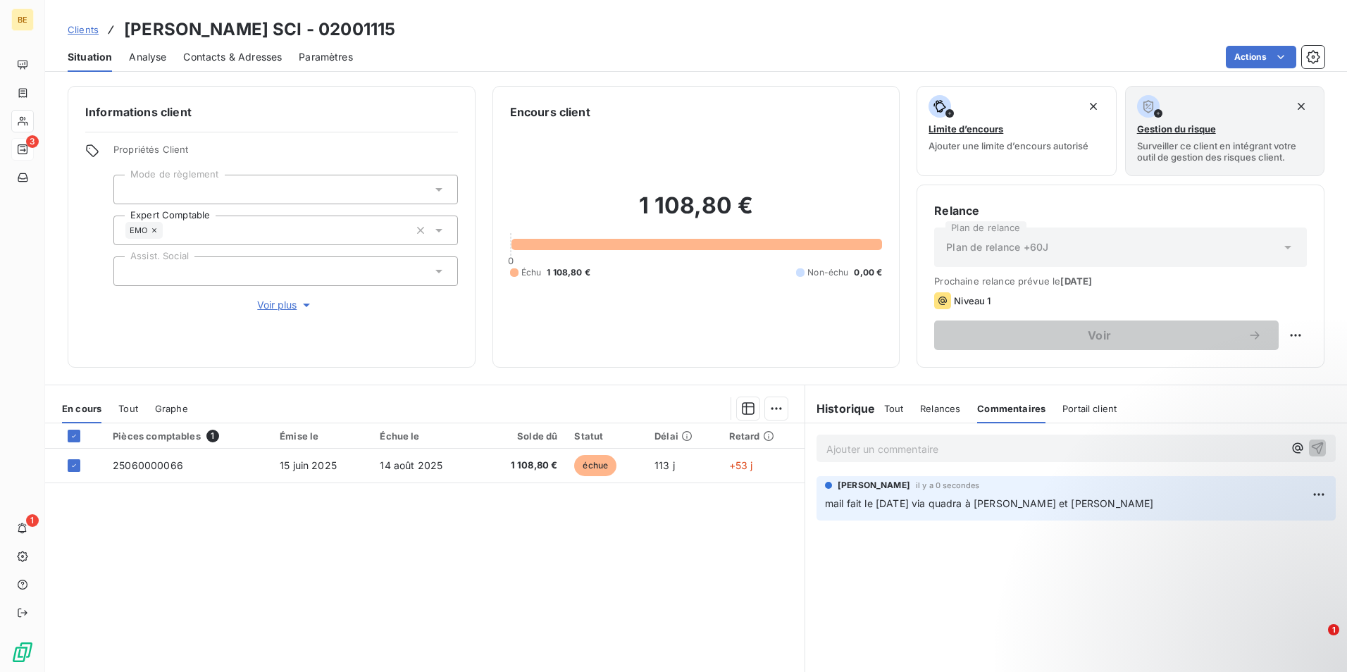
click at [86, 33] on span "Clients" at bounding box center [83, 29] width 31 height 11
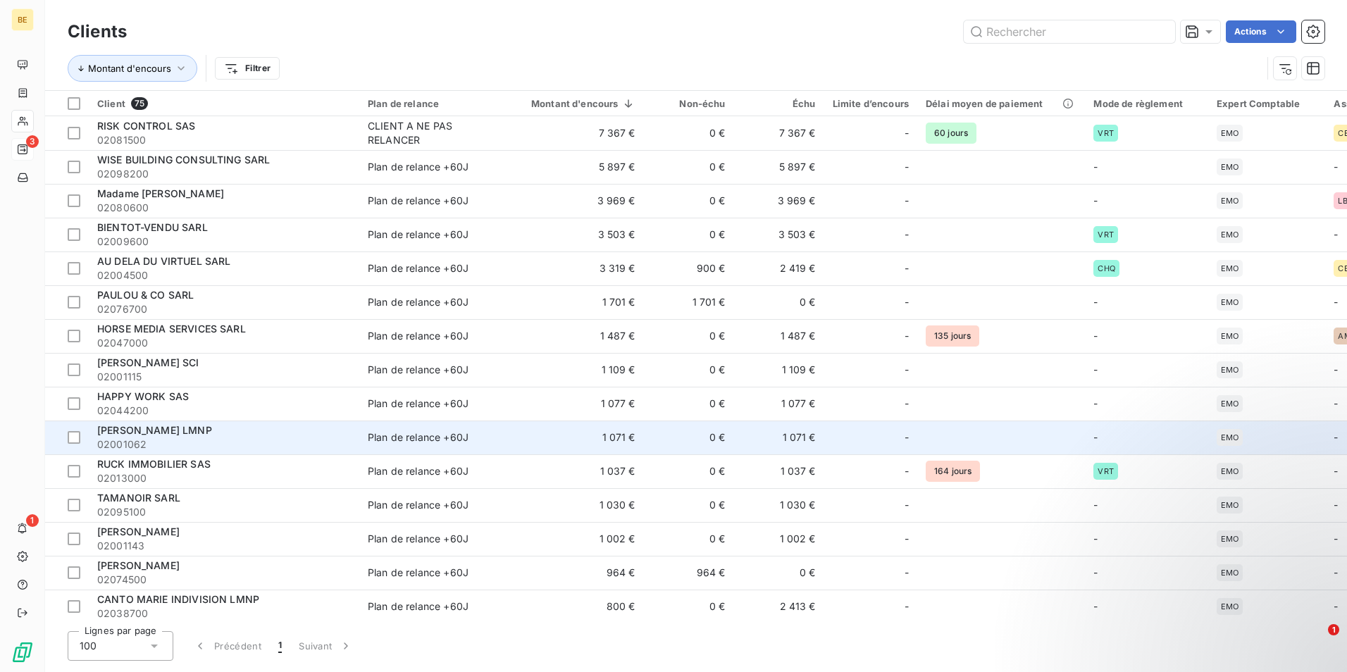
click at [217, 430] on div "[PERSON_NAME] LMNP" at bounding box center [224, 430] width 254 height 14
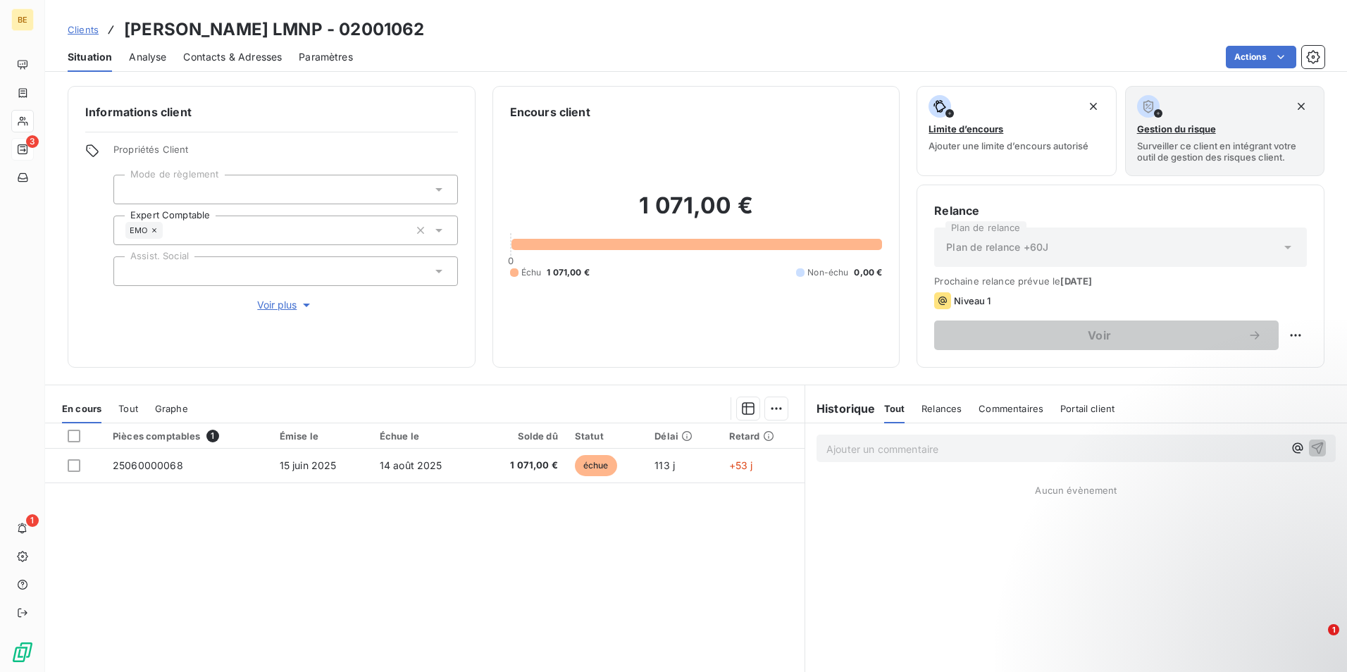
drag, startPoint x: 934, startPoint y: 410, endPoint x: 948, endPoint y: 411, distance: 13.4
click at [936, 411] on span "Relances" at bounding box center [941, 408] width 40 height 11
click at [1006, 409] on span "Commentaires" at bounding box center [1012, 408] width 65 height 11
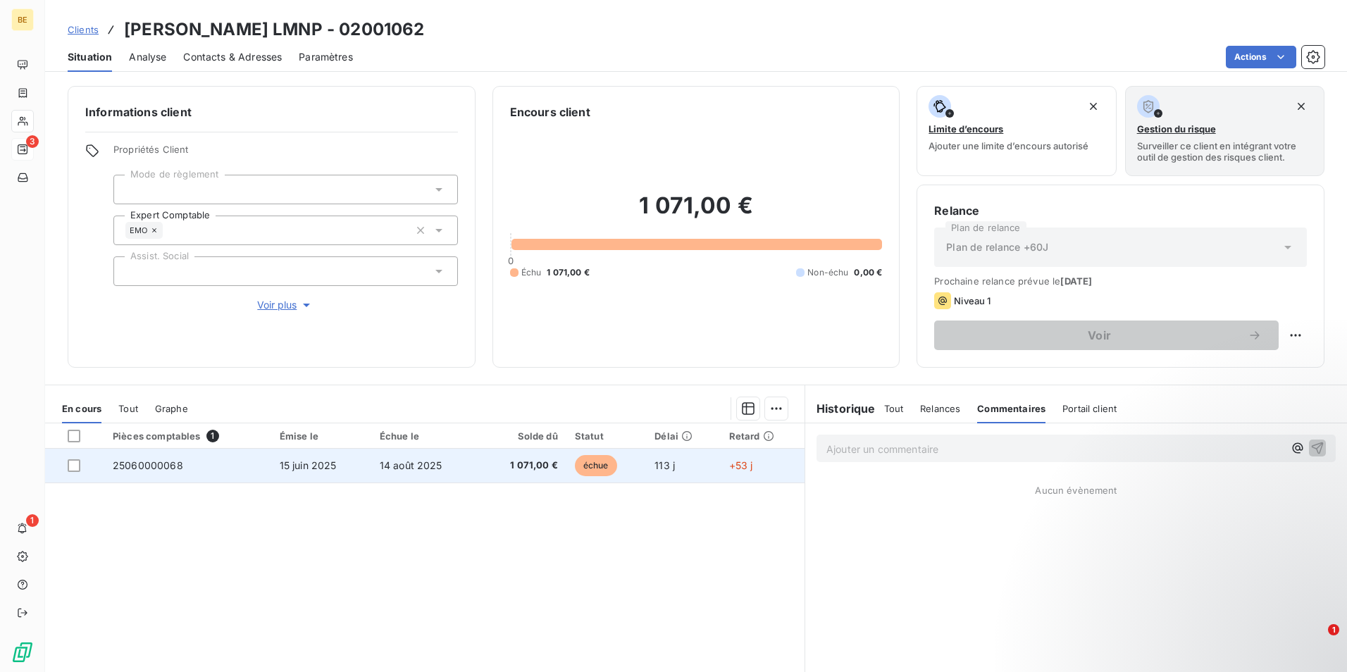
click at [240, 471] on td "25060000068" at bounding box center [187, 466] width 167 height 34
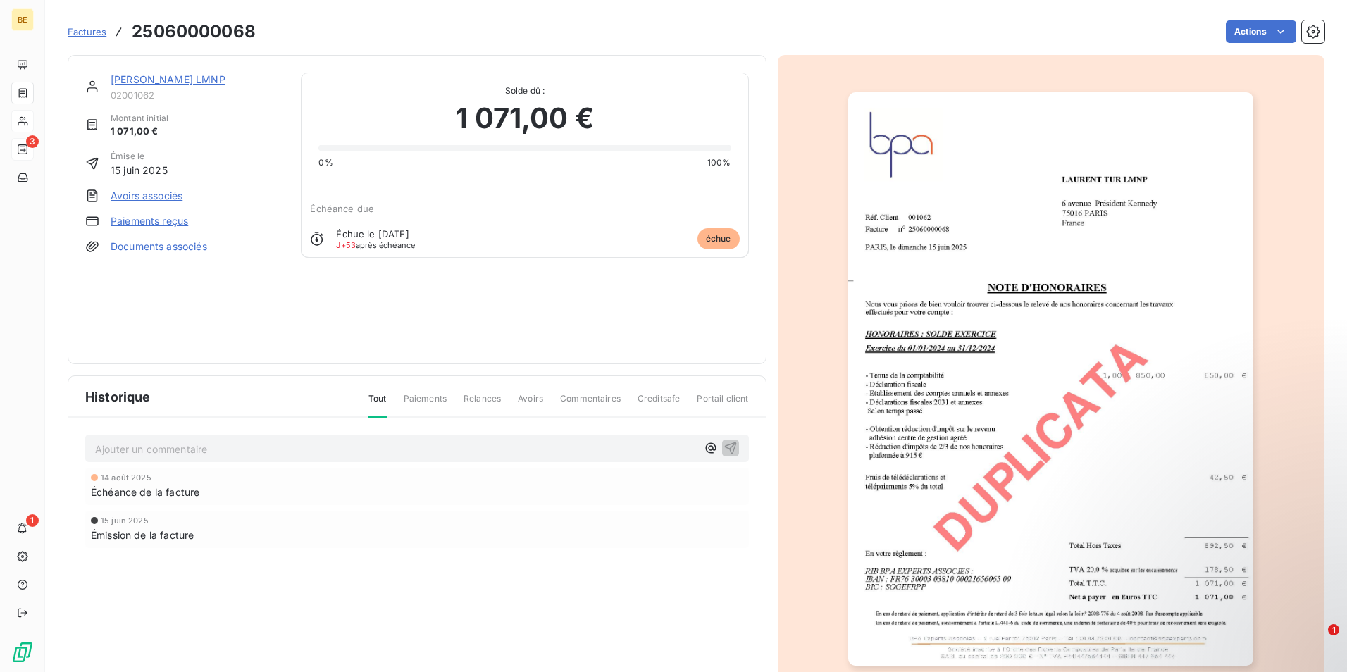
click at [1084, 289] on img "button" at bounding box center [1050, 378] width 405 height 573
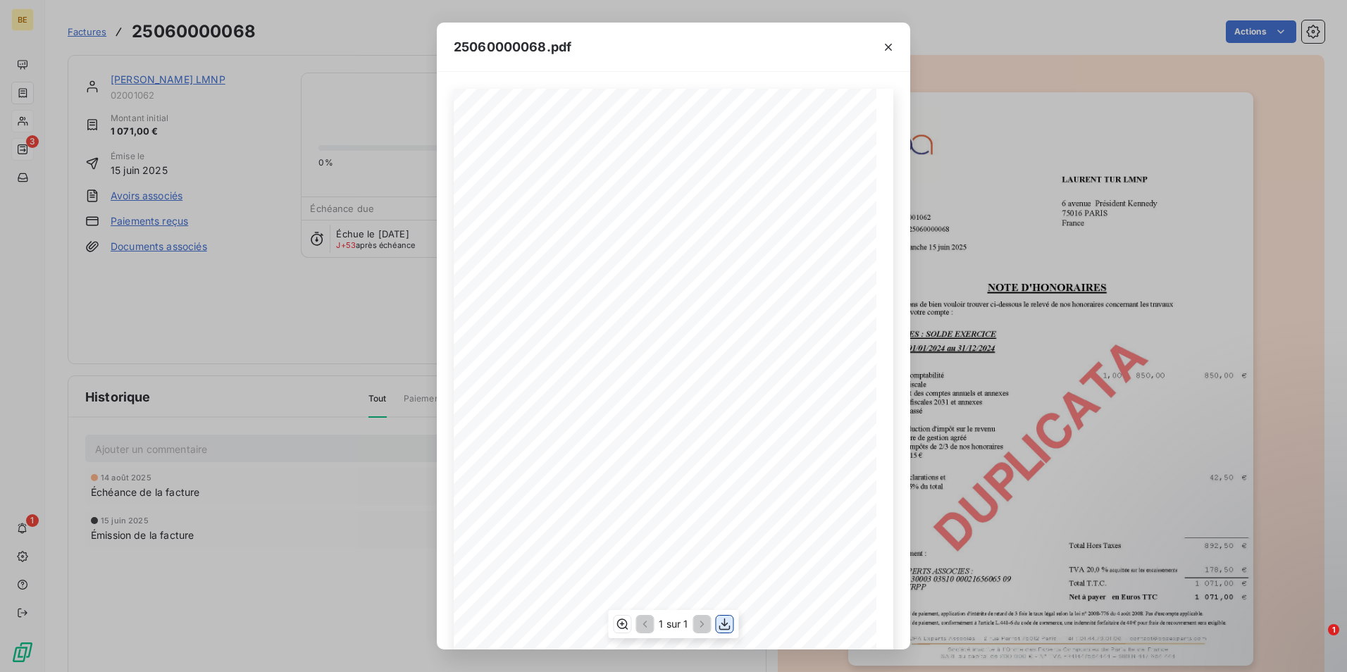
click at [724, 624] on icon "button" at bounding box center [725, 624] width 14 height 14
click at [888, 44] on icon "button" at bounding box center [888, 47] width 14 height 14
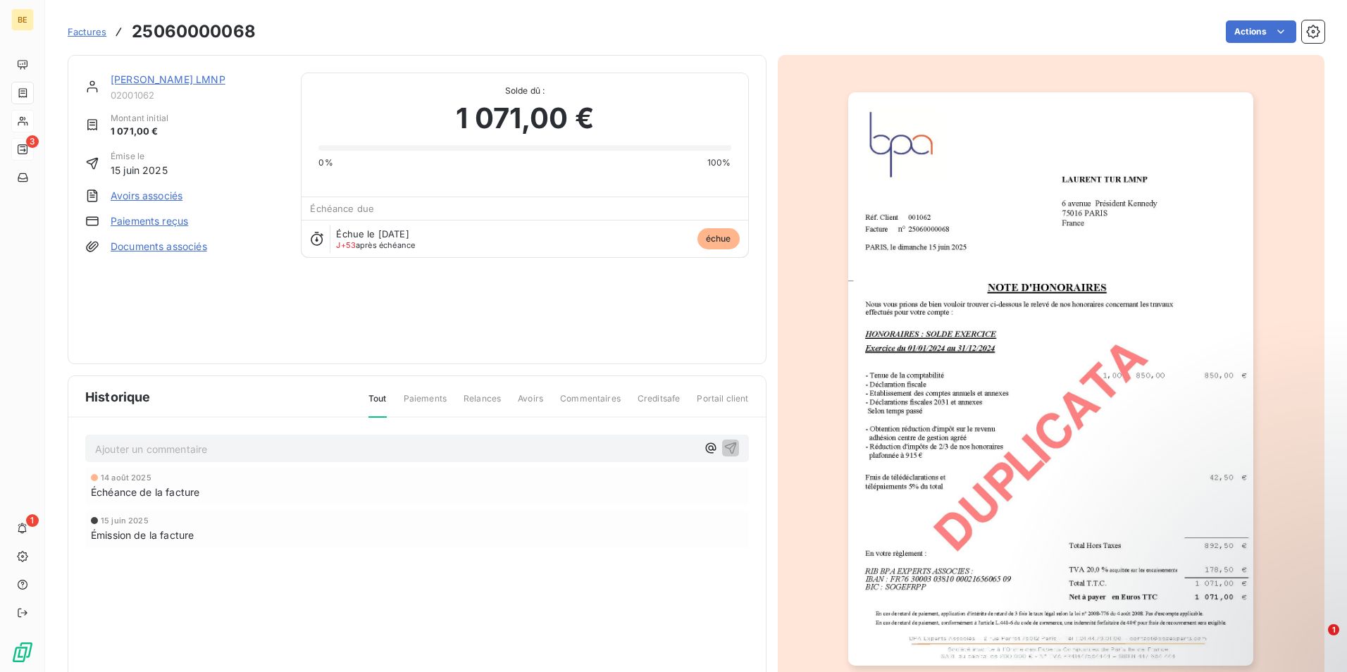
click at [577, 399] on span "Commentaires" at bounding box center [590, 404] width 61 height 24
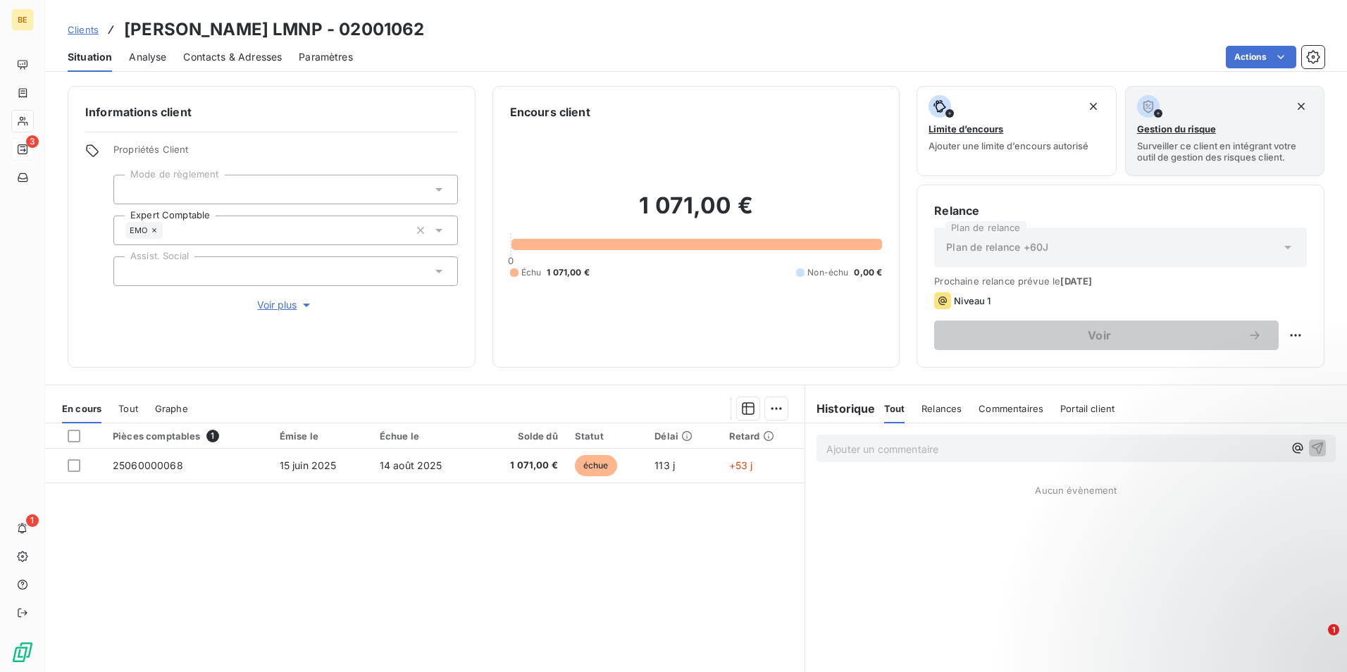
click at [998, 406] on span "Commentaires" at bounding box center [1011, 408] width 65 height 11
click at [848, 454] on p "Ajouter un commentaire ﻿" at bounding box center [1054, 449] width 457 height 18
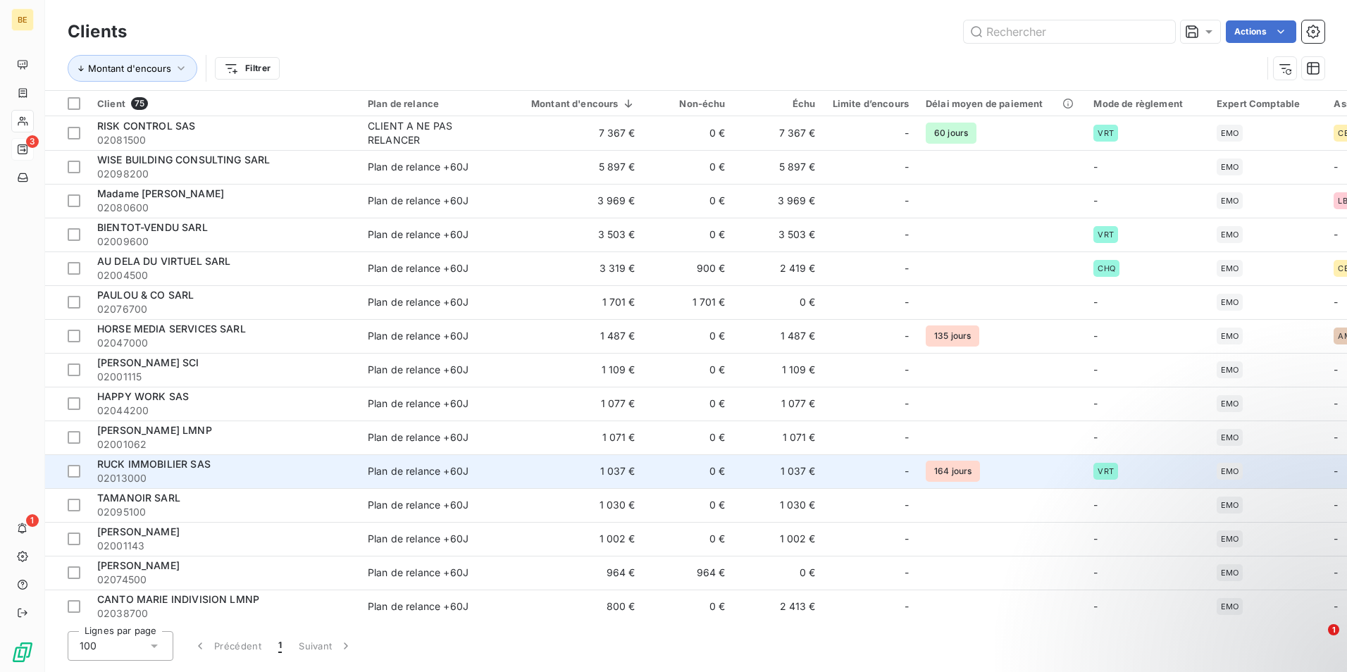
scroll to position [141, 0]
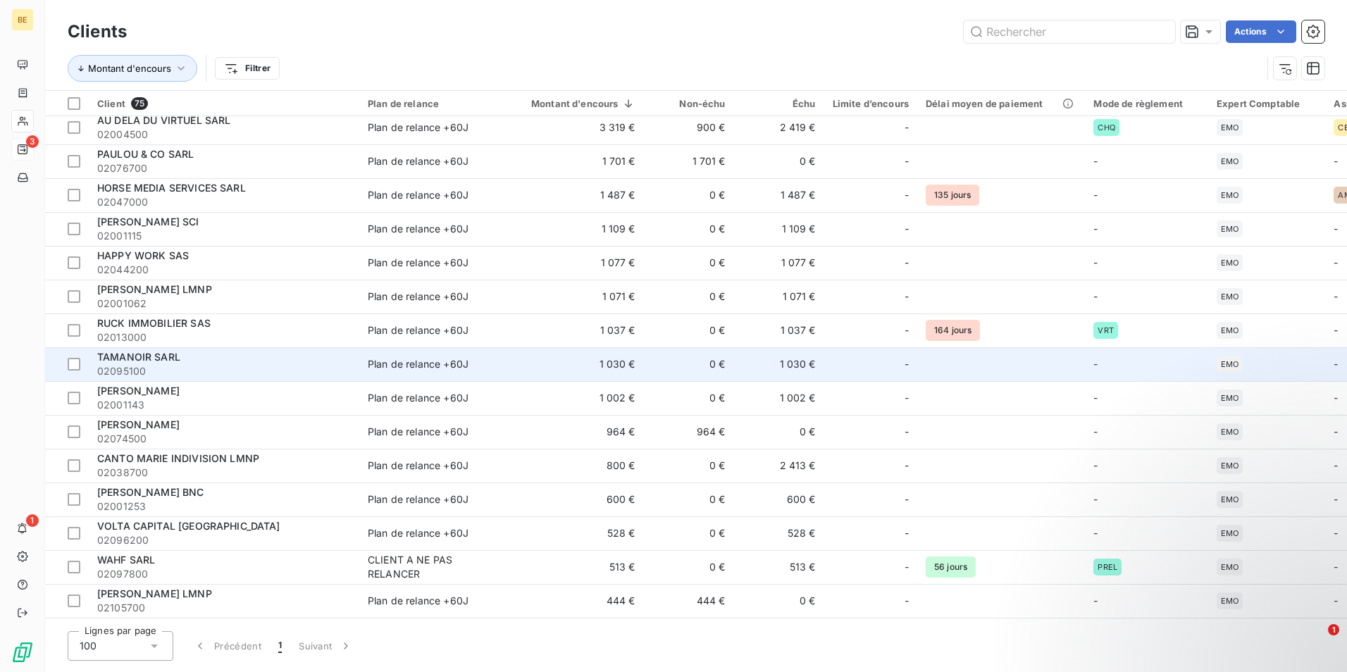
click at [249, 366] on span "02095100" at bounding box center [224, 371] width 254 height 14
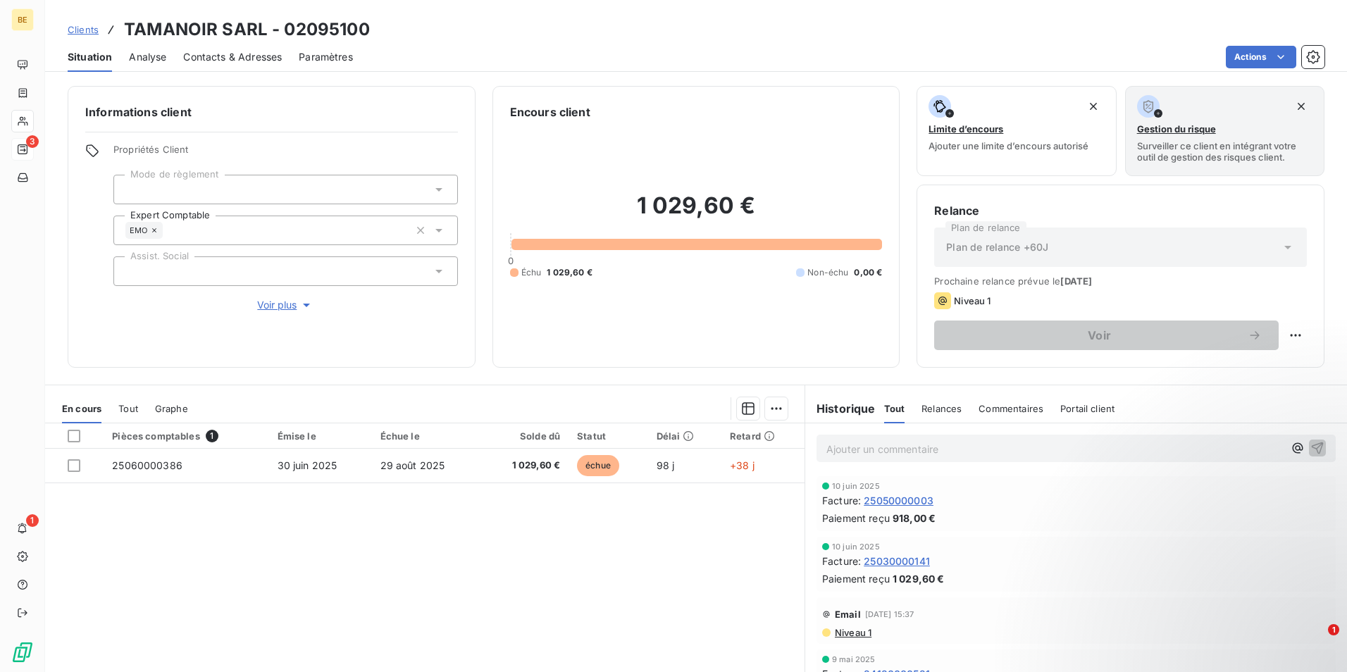
click at [930, 410] on span "Relances" at bounding box center [941, 408] width 40 height 11
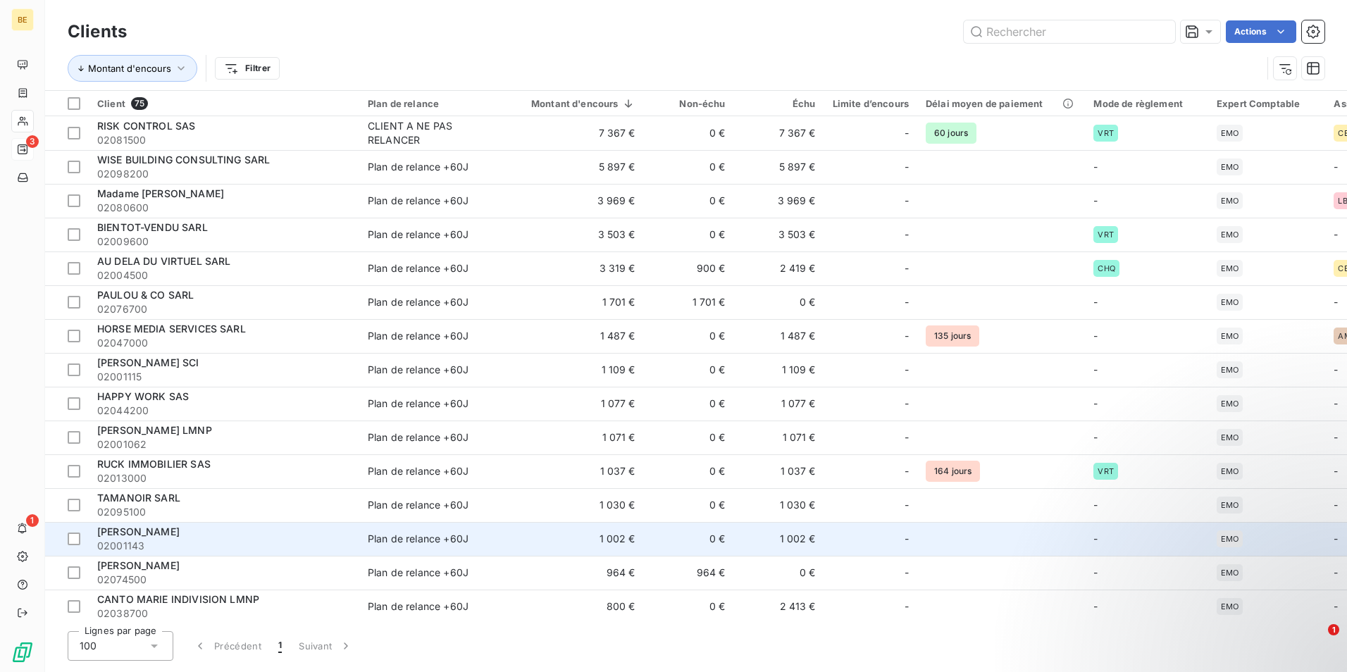
click at [287, 534] on div "[PERSON_NAME]" at bounding box center [224, 532] width 254 height 14
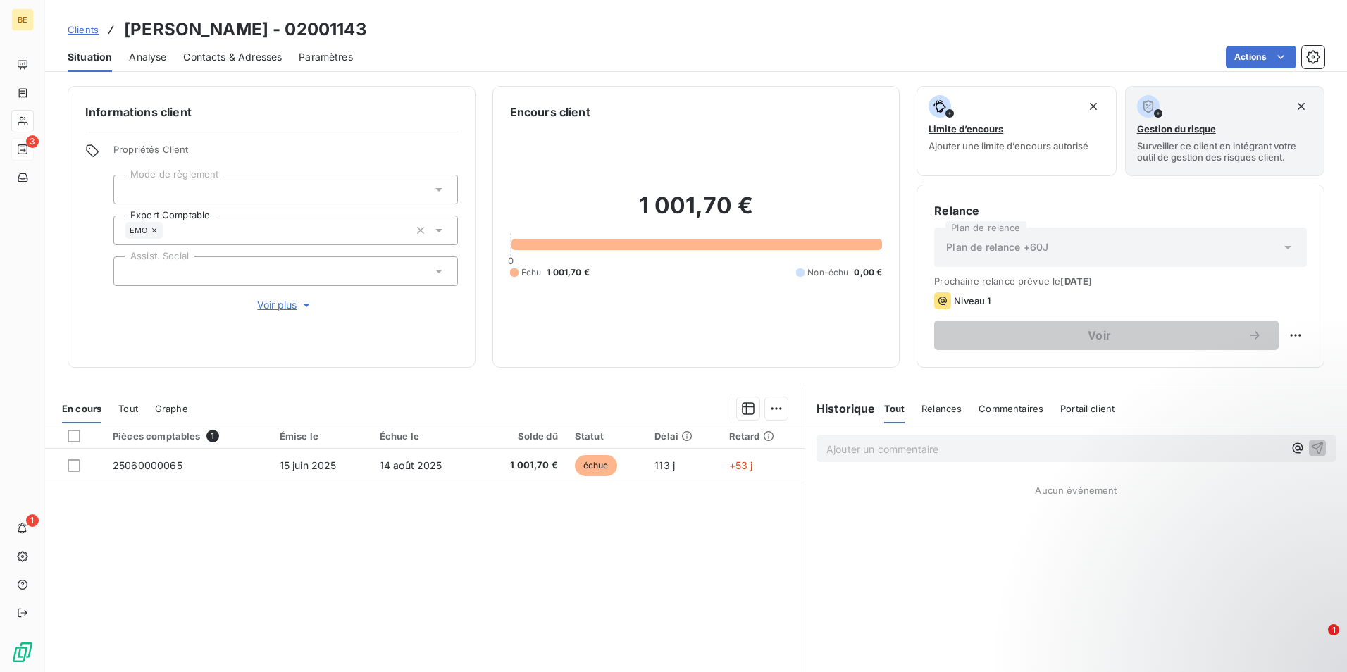
click at [133, 408] on span "Tout" at bounding box center [128, 408] width 20 height 11
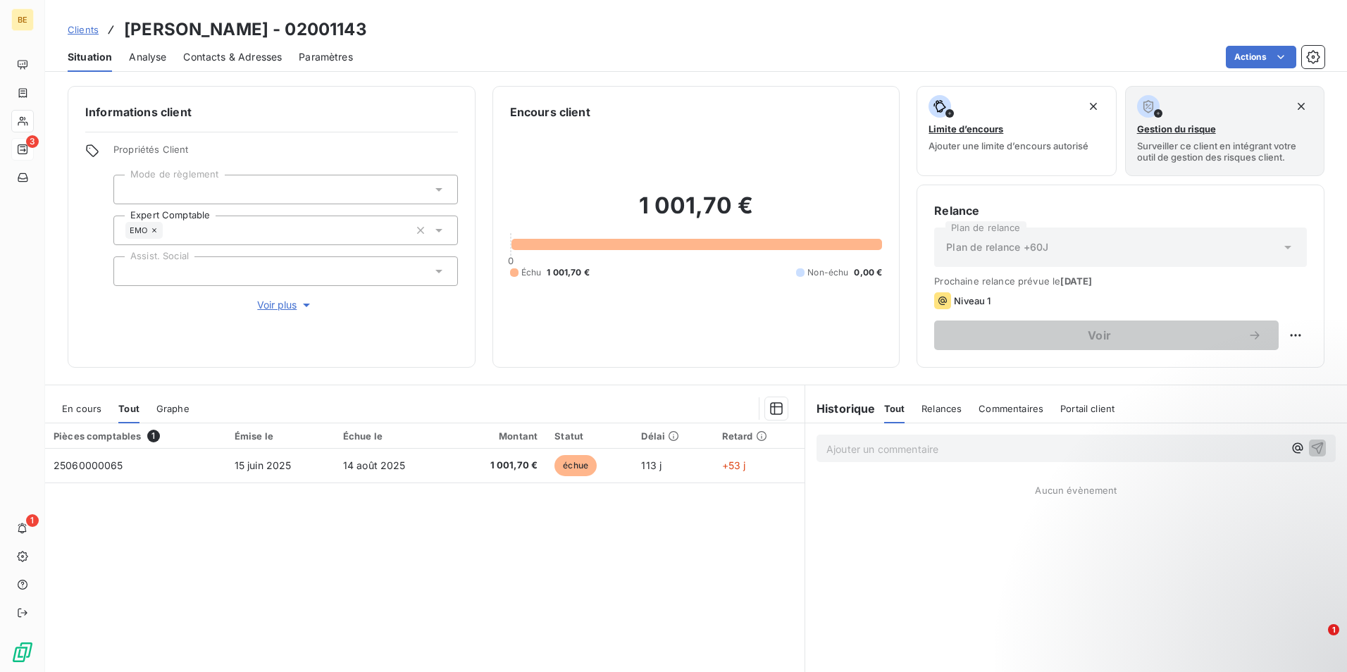
click at [82, 408] on span "En cours" at bounding box center [81, 408] width 39 height 11
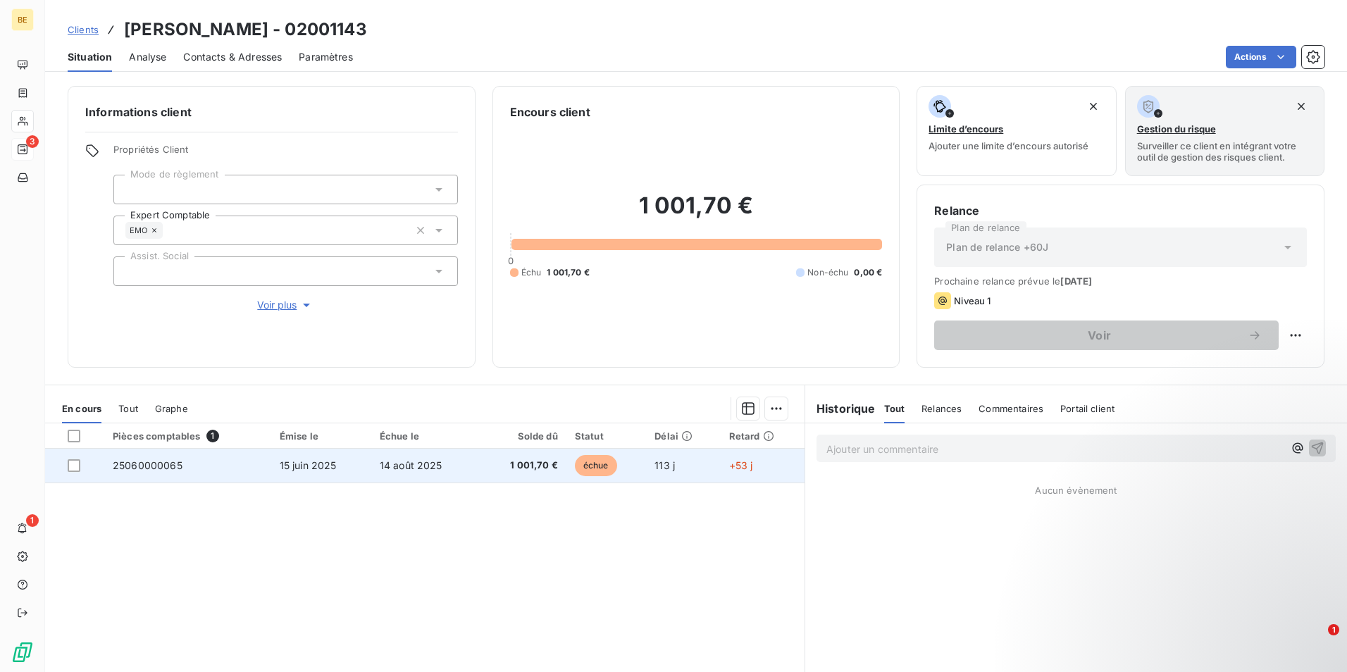
click at [161, 463] on span "25060000065" at bounding box center [148, 465] width 70 height 12
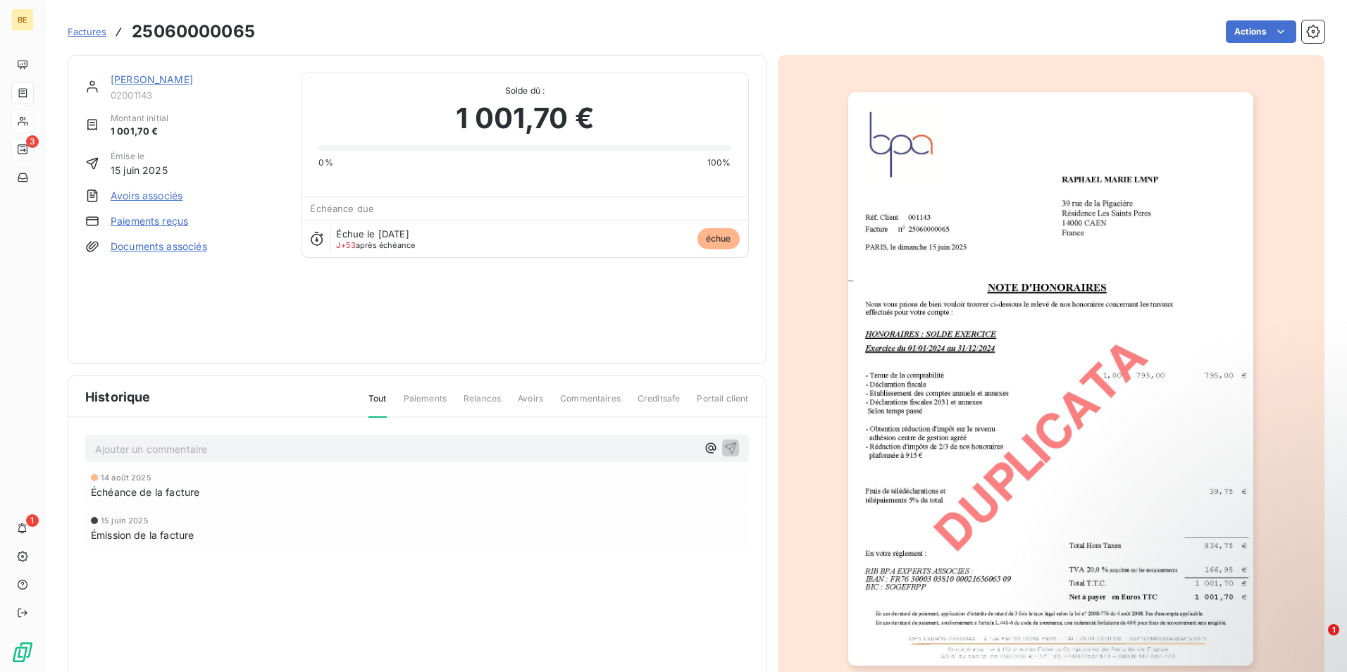
click at [950, 251] on img "button" at bounding box center [1050, 378] width 405 height 573
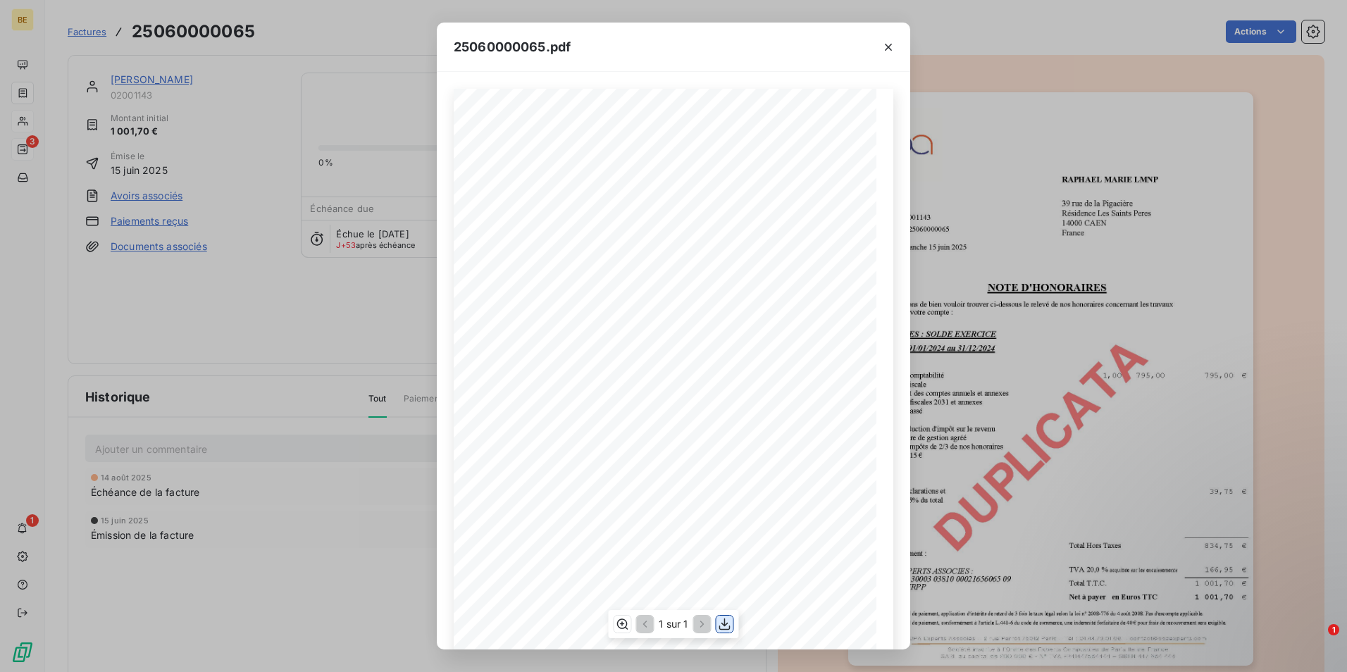
click at [723, 627] on icon "button" at bounding box center [725, 624] width 14 height 14
click at [890, 43] on icon "button" at bounding box center [888, 47] width 14 height 14
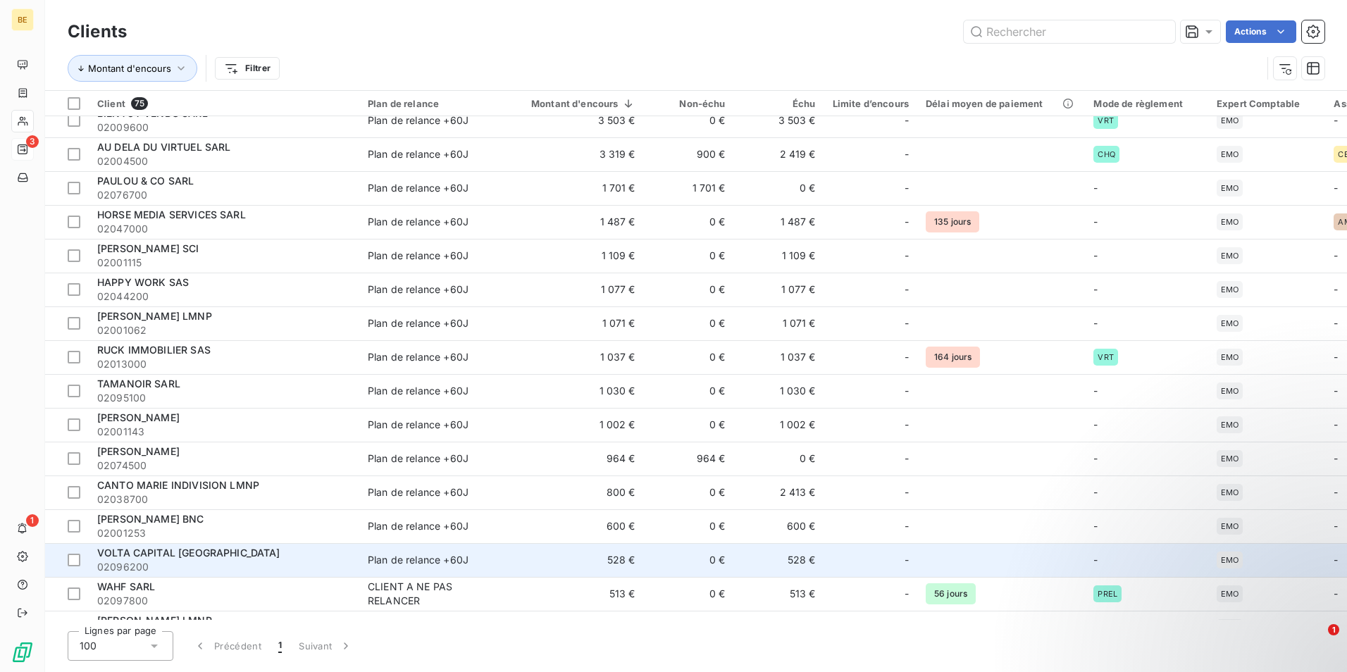
scroll to position [141, 0]
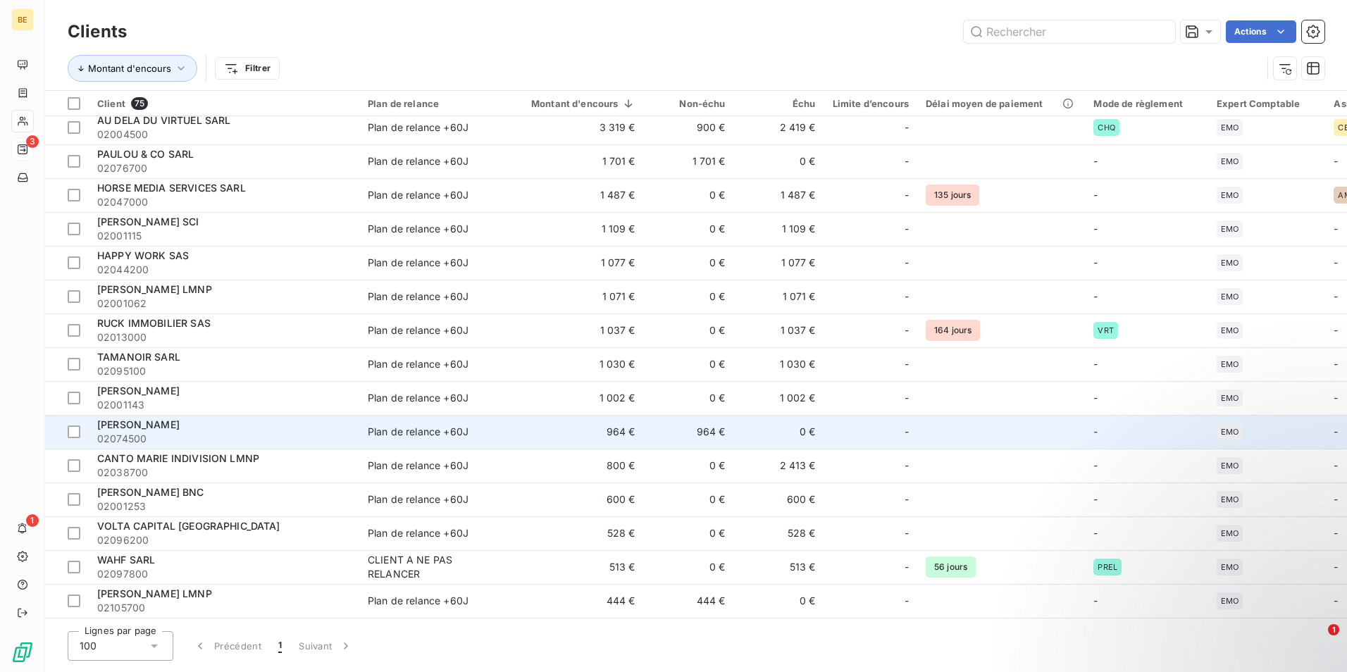
click at [301, 424] on div "[PERSON_NAME]" at bounding box center [224, 425] width 254 height 14
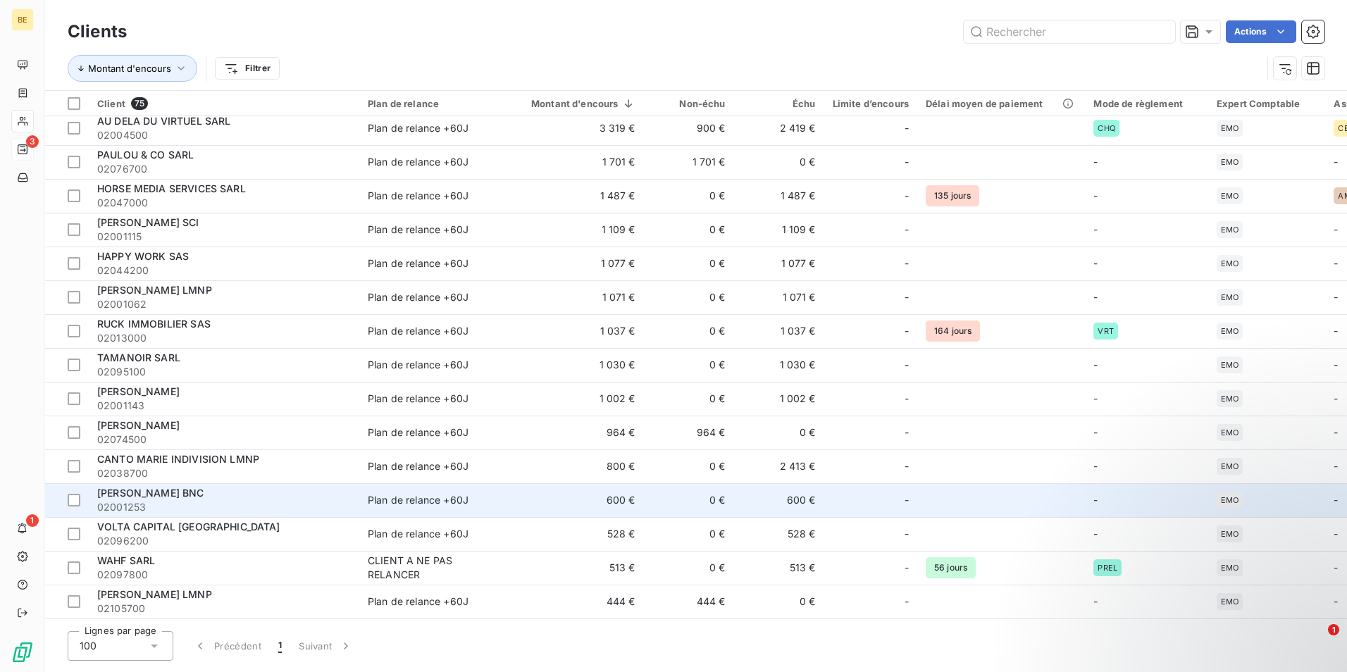
scroll to position [141, 0]
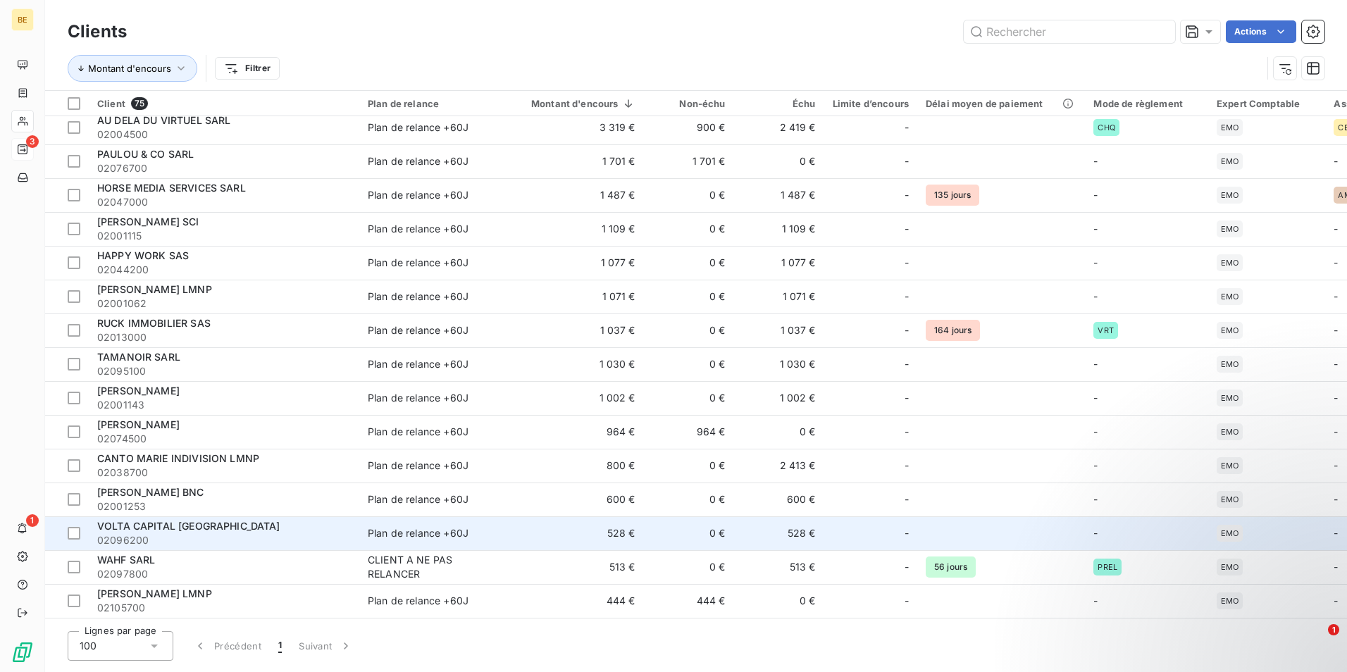
click at [136, 526] on span "VOLTA CAPITAL [GEOGRAPHIC_DATA]" at bounding box center [188, 526] width 183 height 12
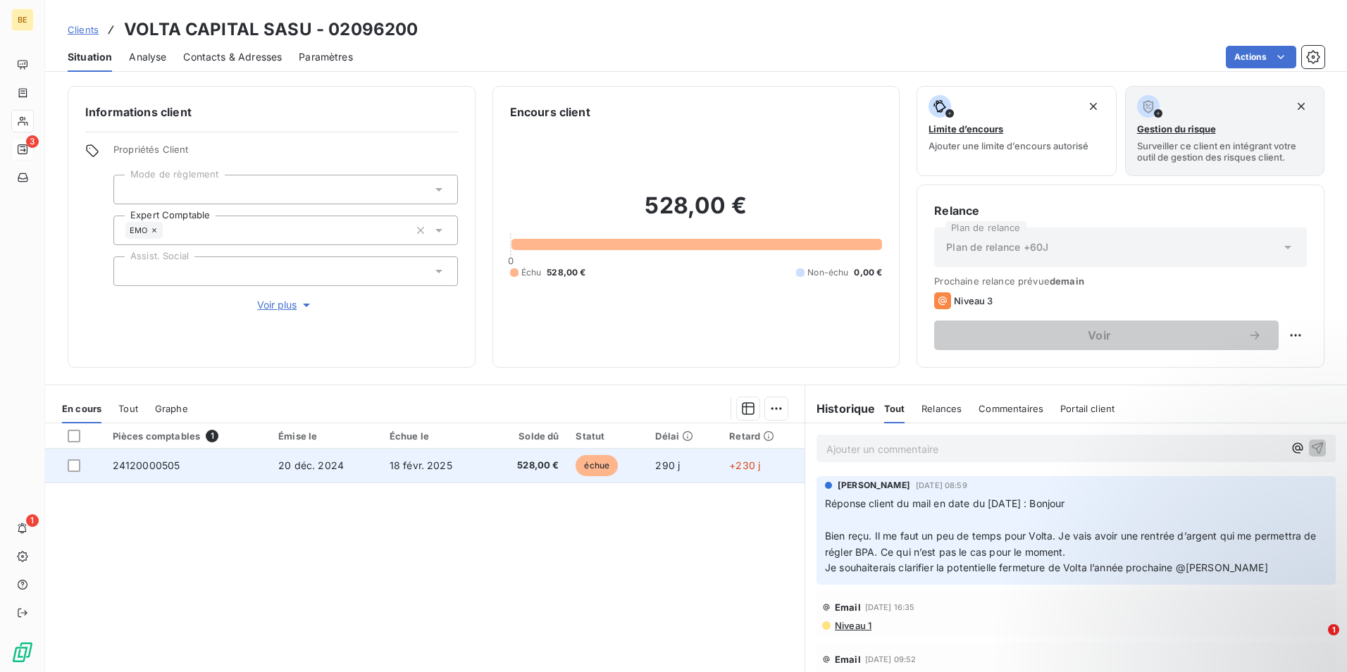
click at [321, 468] on span "20 déc. 2024" at bounding box center [311, 465] width 66 height 12
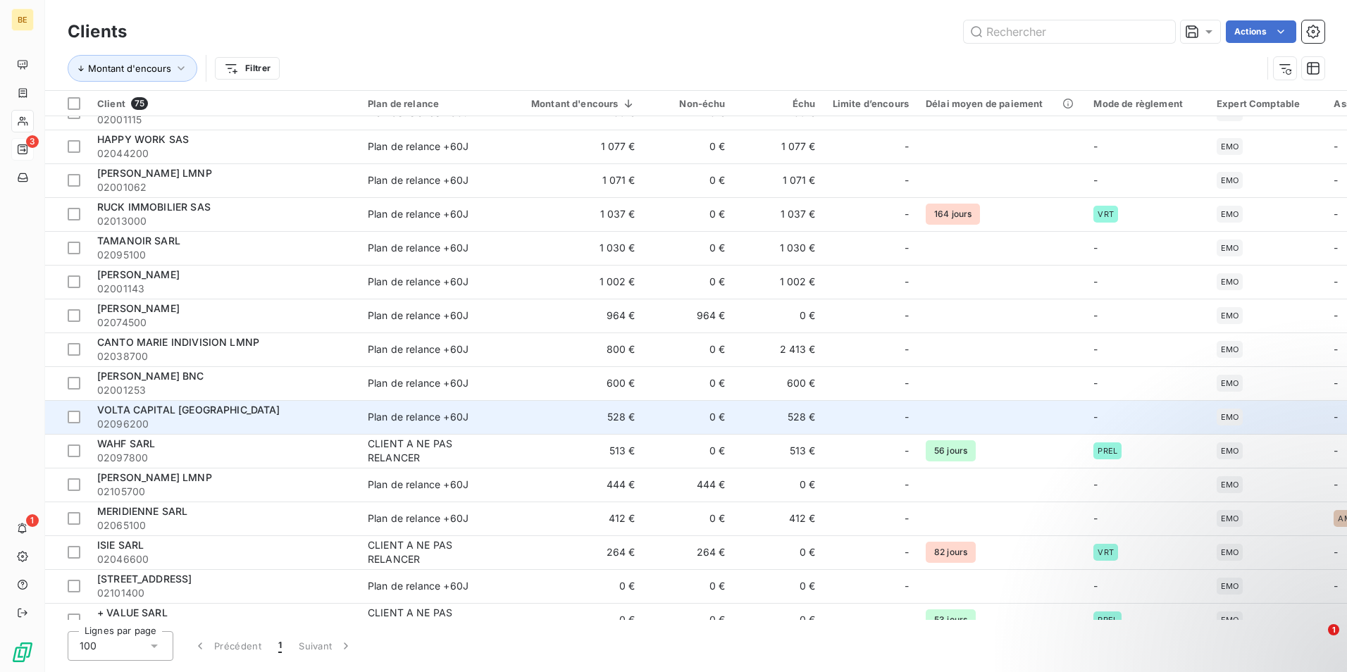
scroll to position [282, 0]
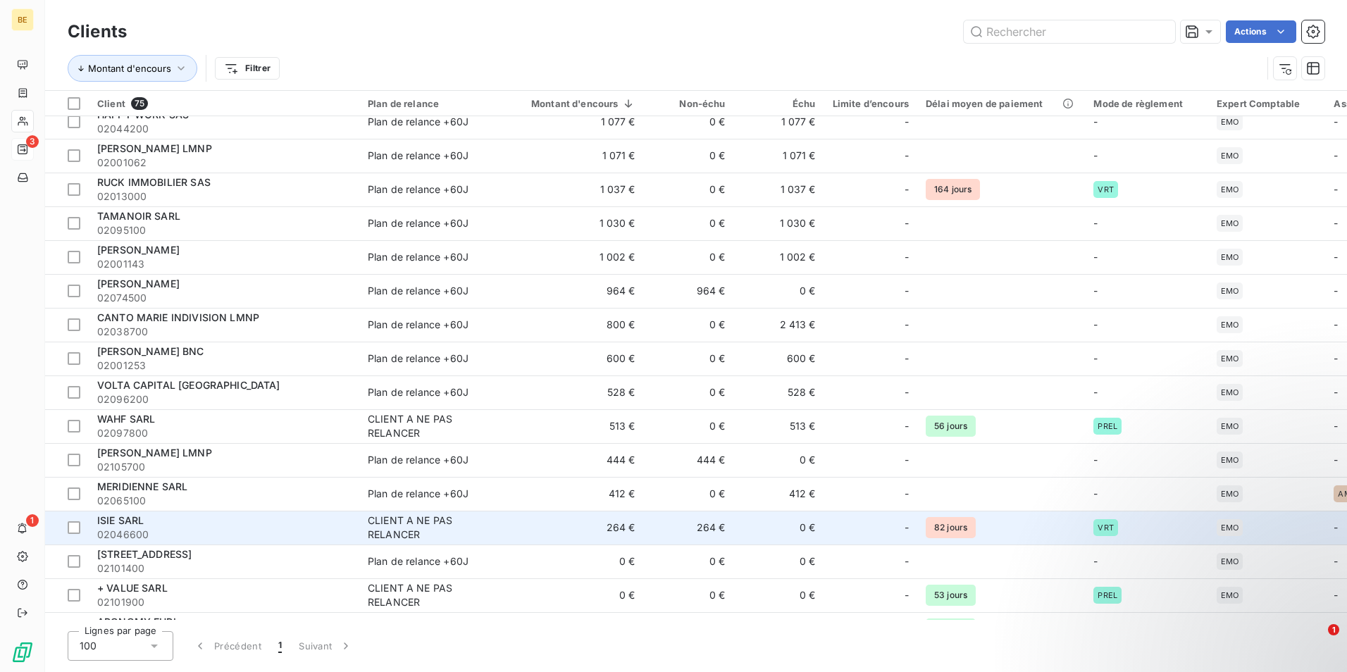
click at [112, 523] on span "ISIE SARL" at bounding box center [120, 520] width 46 height 12
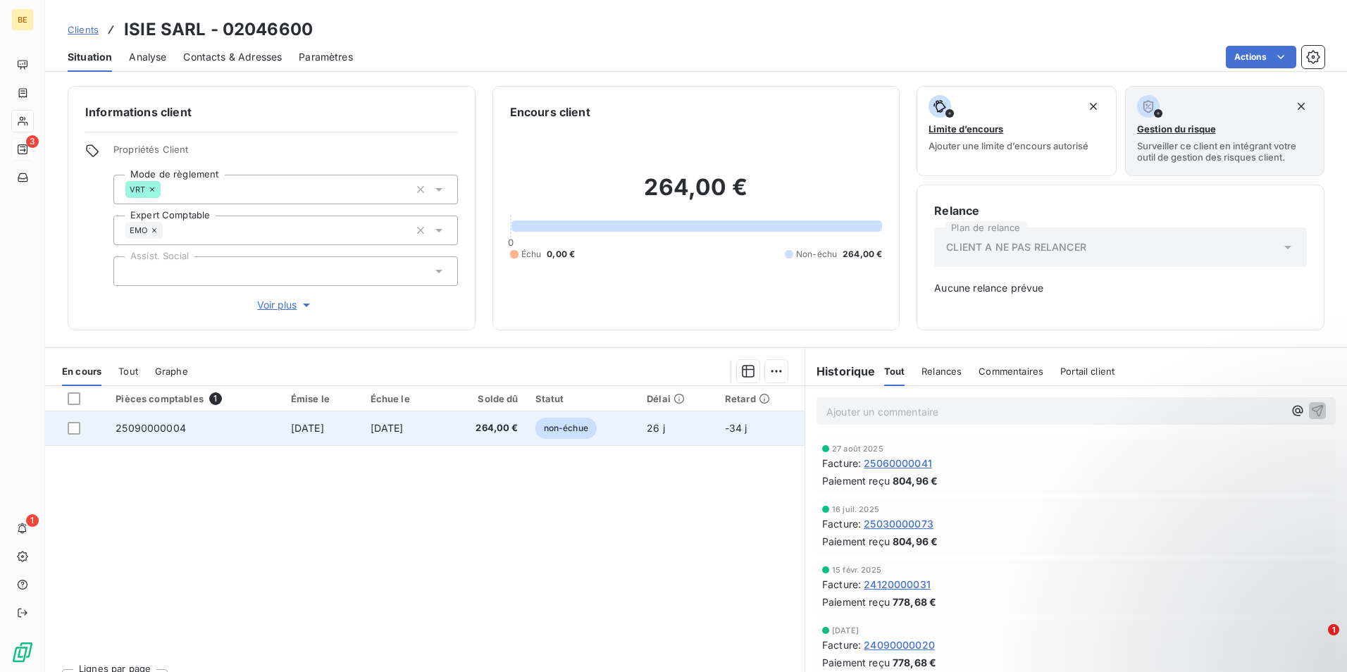
click at [139, 426] on span "25090000004" at bounding box center [151, 428] width 70 height 12
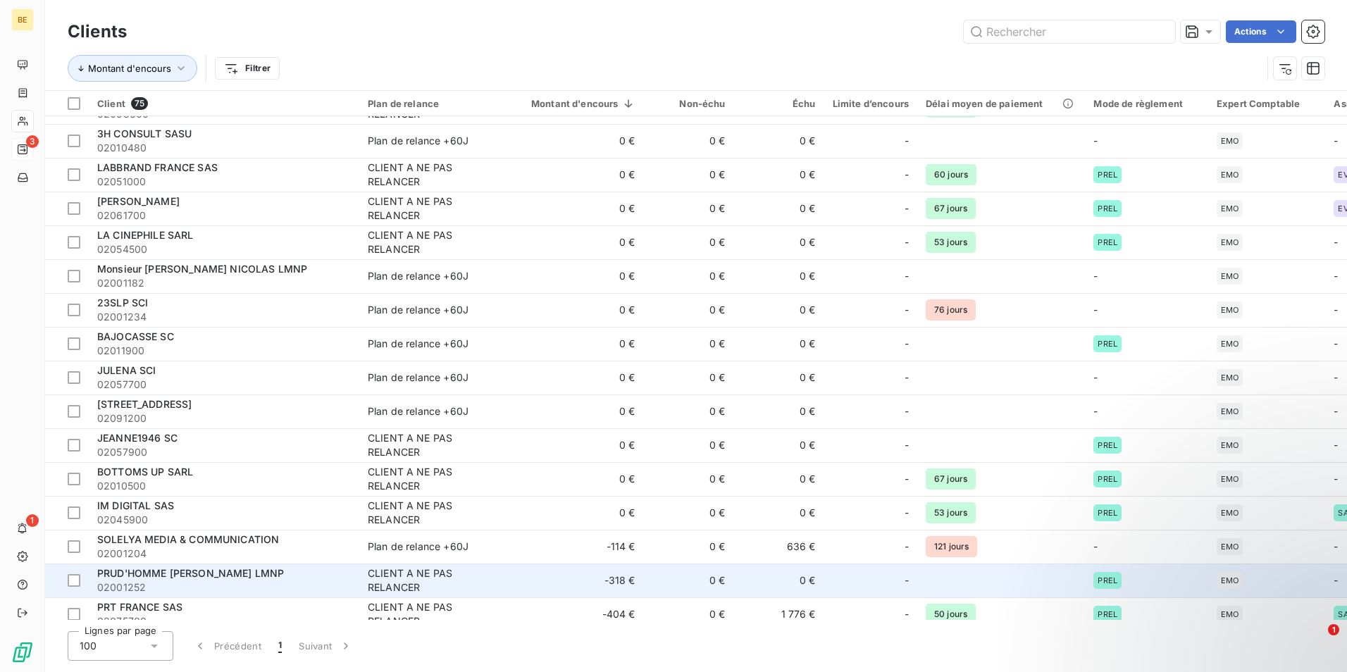
scroll to position [2039, 0]
